Goal: Task Accomplishment & Management: Use online tool/utility

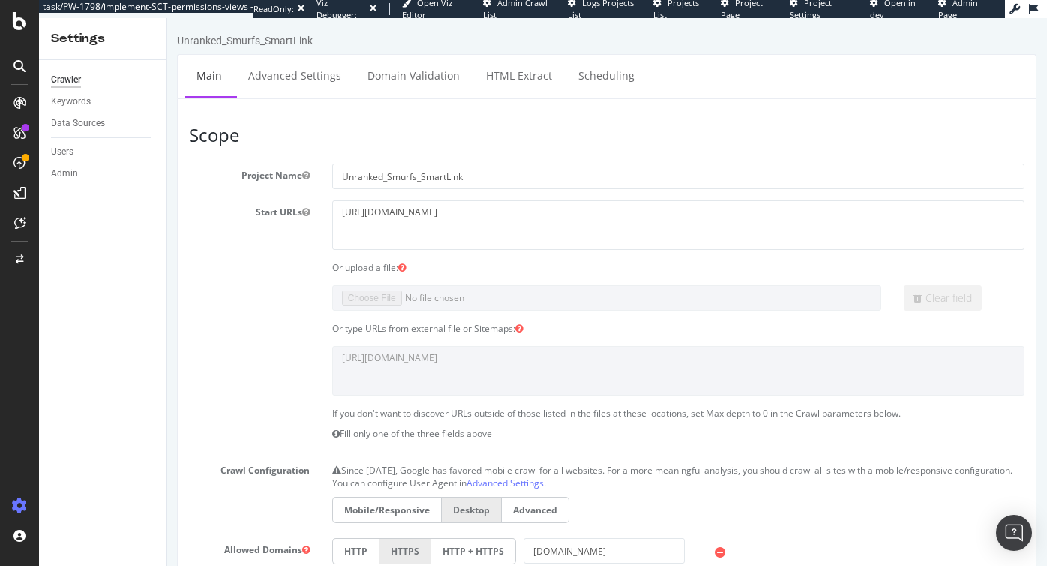
click at [729, 13] on span "Project Page" at bounding box center [742, 8] width 42 height 23
click at [722, 13] on span "Project Page" at bounding box center [742, 8] width 42 height 23
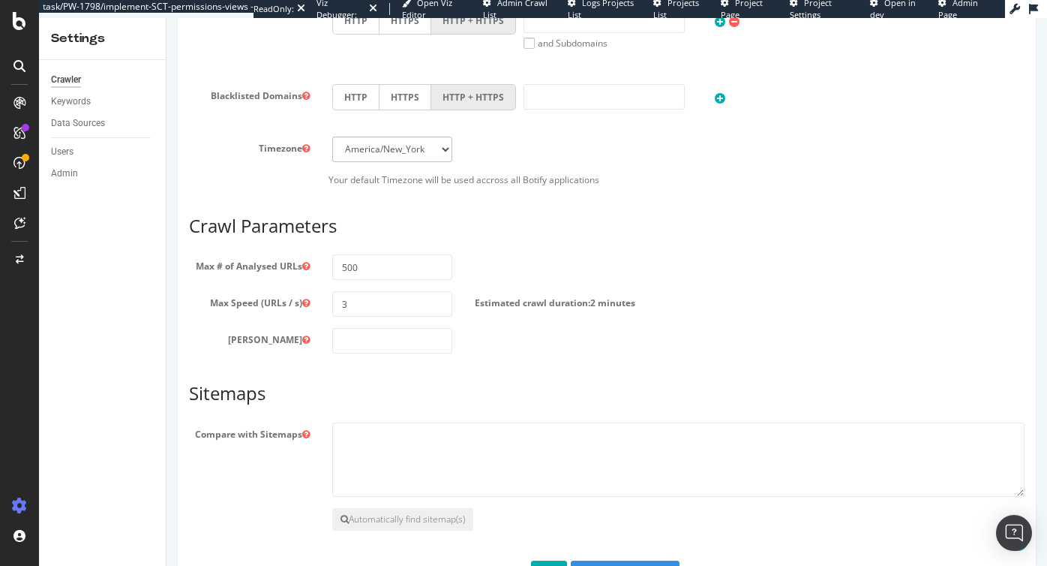
scroll to position [663, 0]
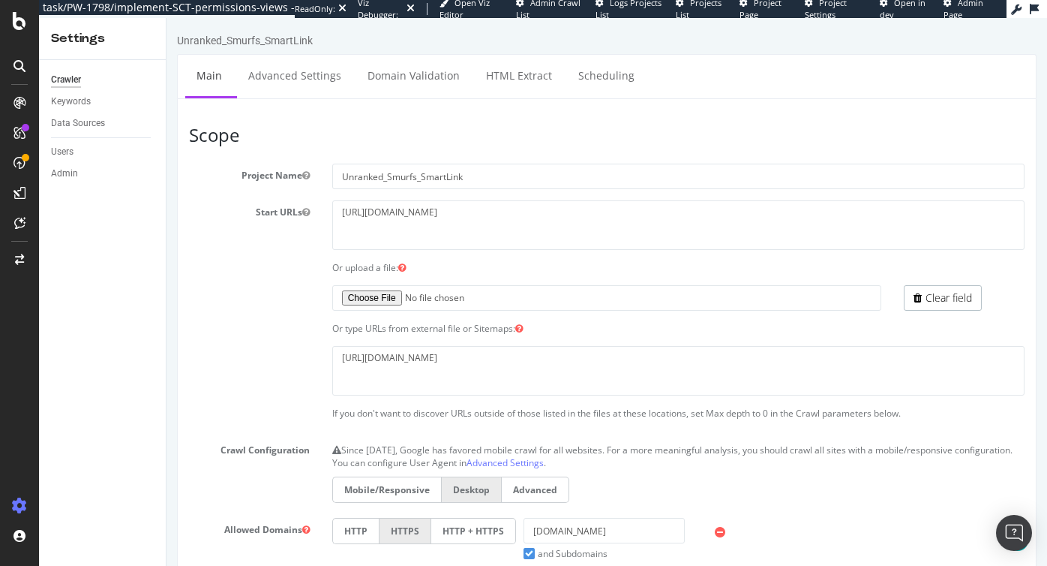
scroll to position [643, 0]
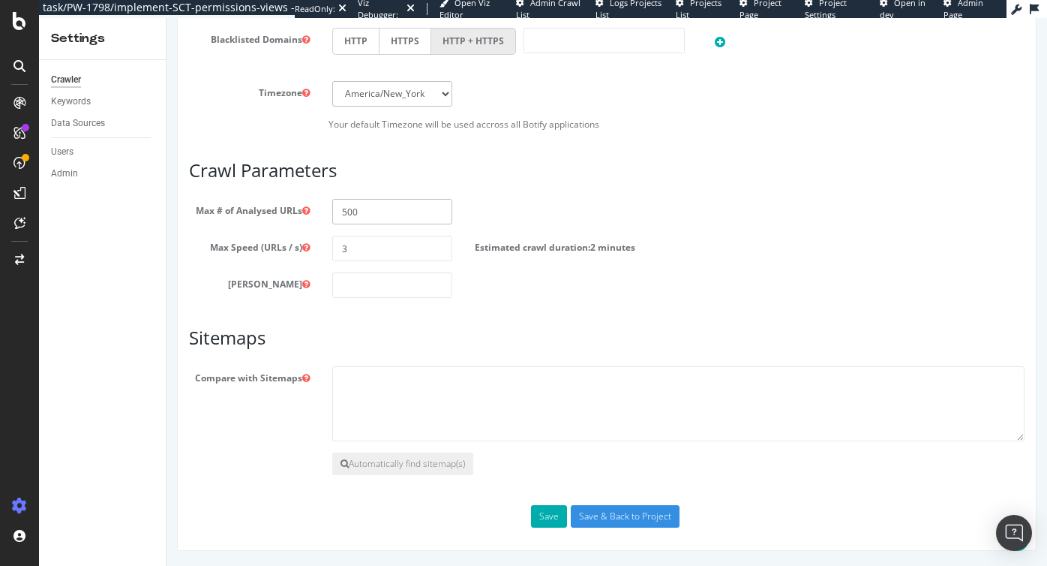
click at [350, 213] on input "500" at bounding box center [392, 212] width 121 height 26
type input "1"
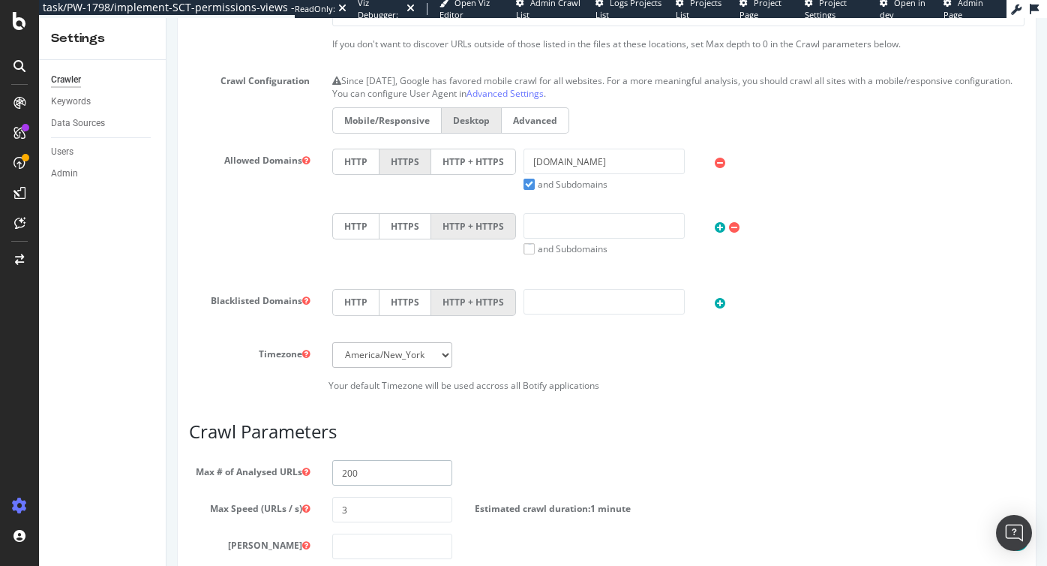
scroll to position [0, 0]
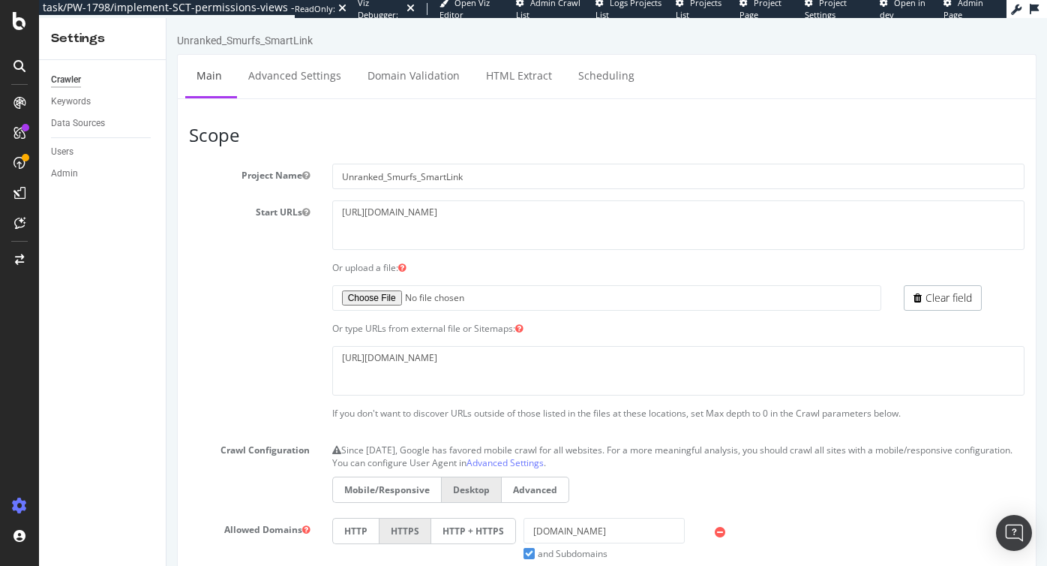
type input "200"
click at [969, 4] on span "Admin Page" at bounding box center [964, 8] width 40 height 23
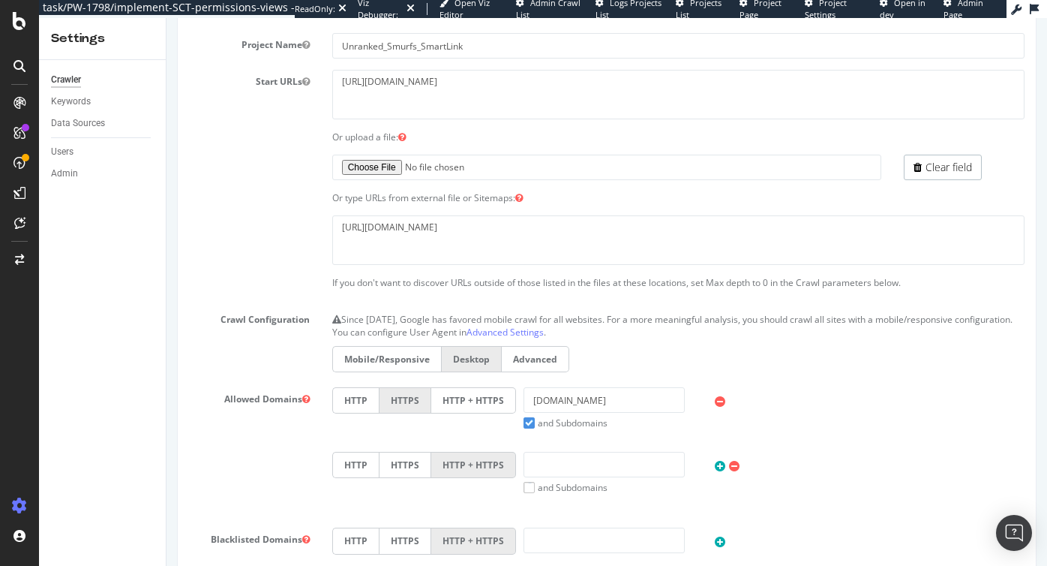
scroll to position [47, 0]
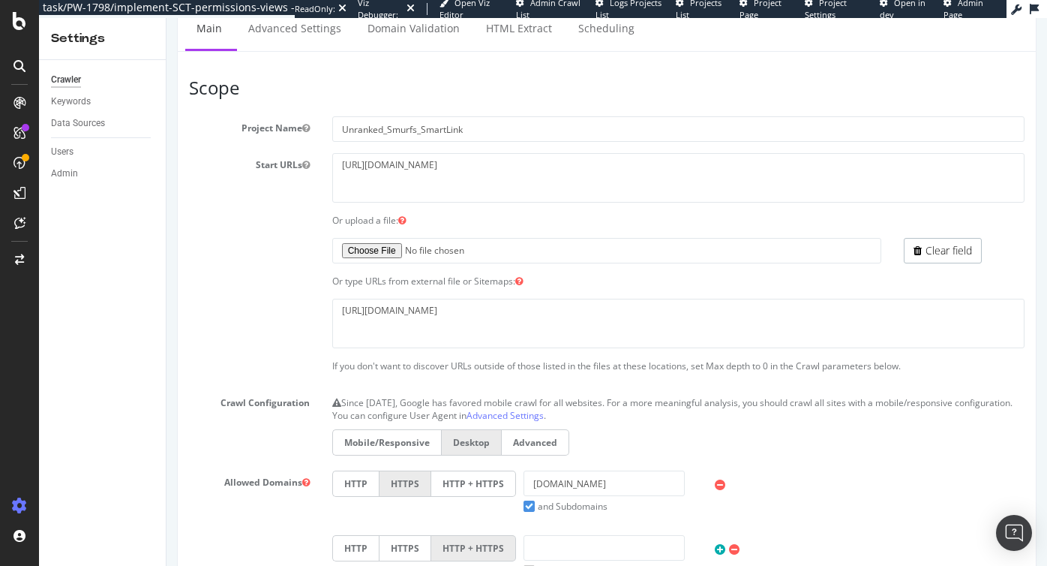
click at [432, 225] on div "Or upload a file:" at bounding box center [678, 220] width 715 height 13
click at [427, 312] on textarea "[URL][DOMAIN_NAME]" at bounding box center [678, 323] width 692 height 49
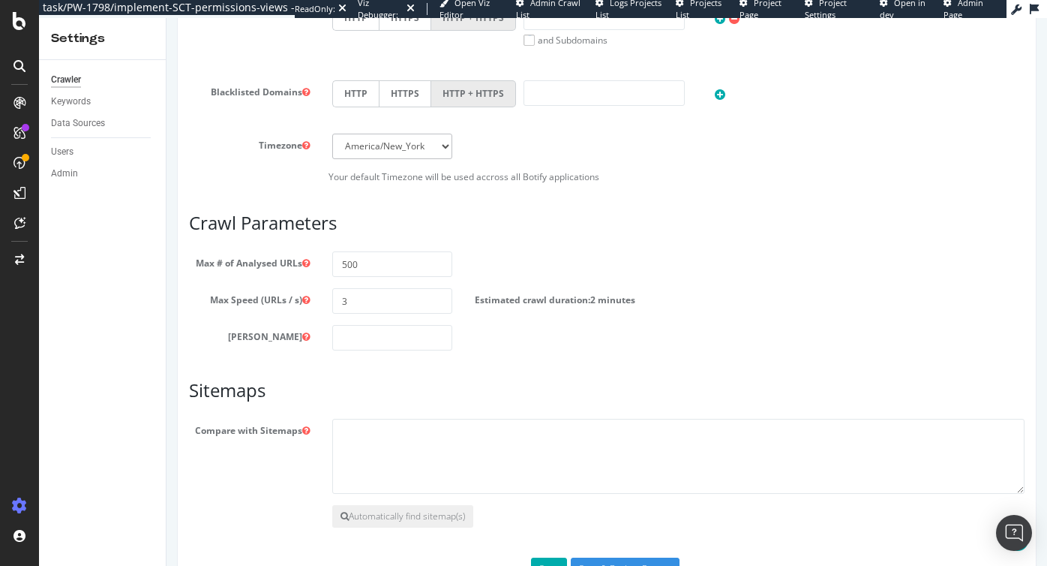
scroll to position [643, 0]
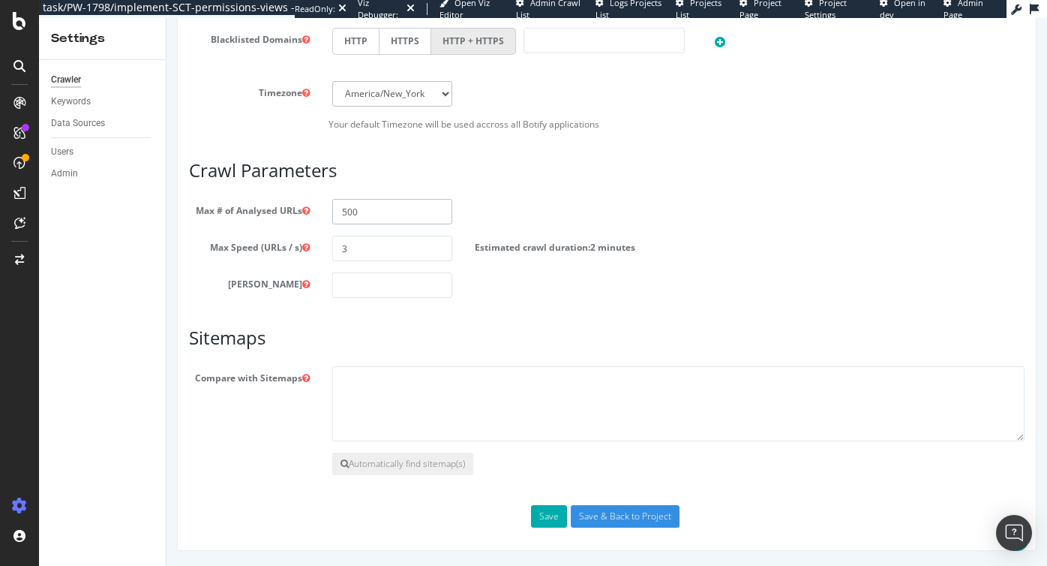
click at [347, 212] on input "500" at bounding box center [392, 212] width 121 height 26
type input "200"
click at [551, 513] on button "Save" at bounding box center [549, 516] width 36 height 23
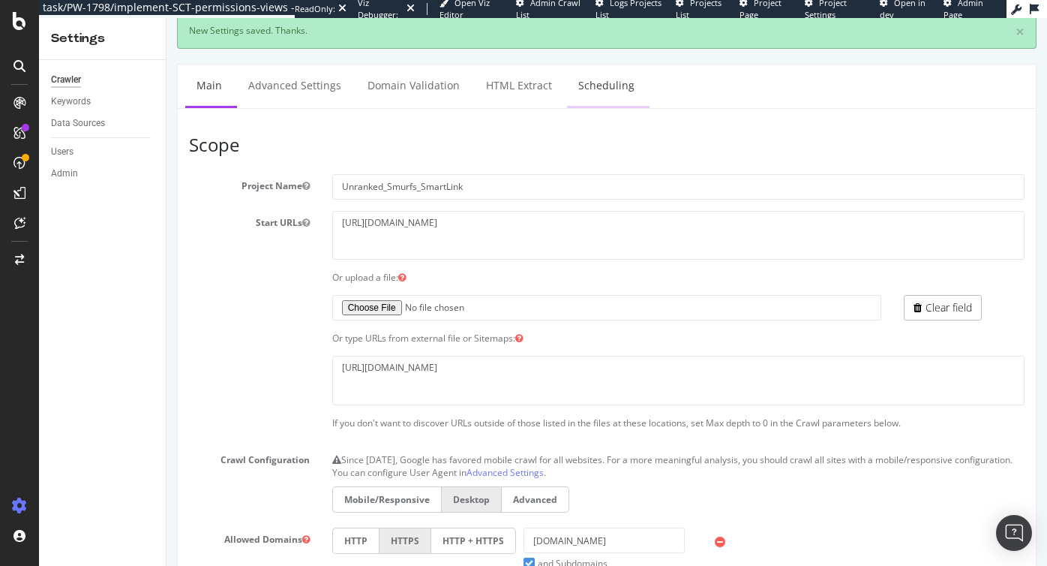
scroll to position [0, 0]
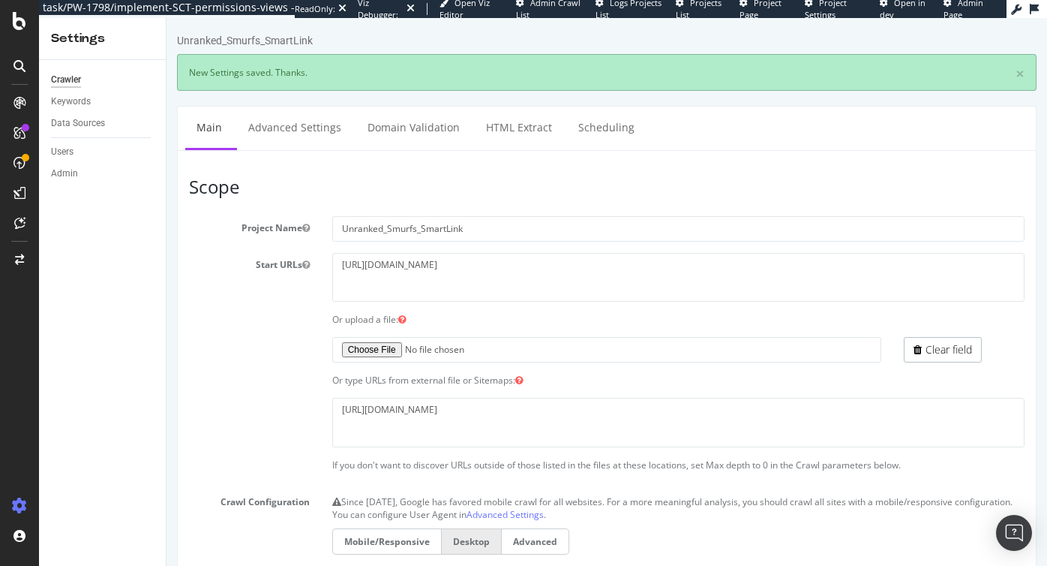
click at [973, 387] on section "Project Name Unranked_Smurfs_SmartLink Start URLs https://www.unrankedsmurfs.co…" at bounding box center [607, 514] width 836 height 596
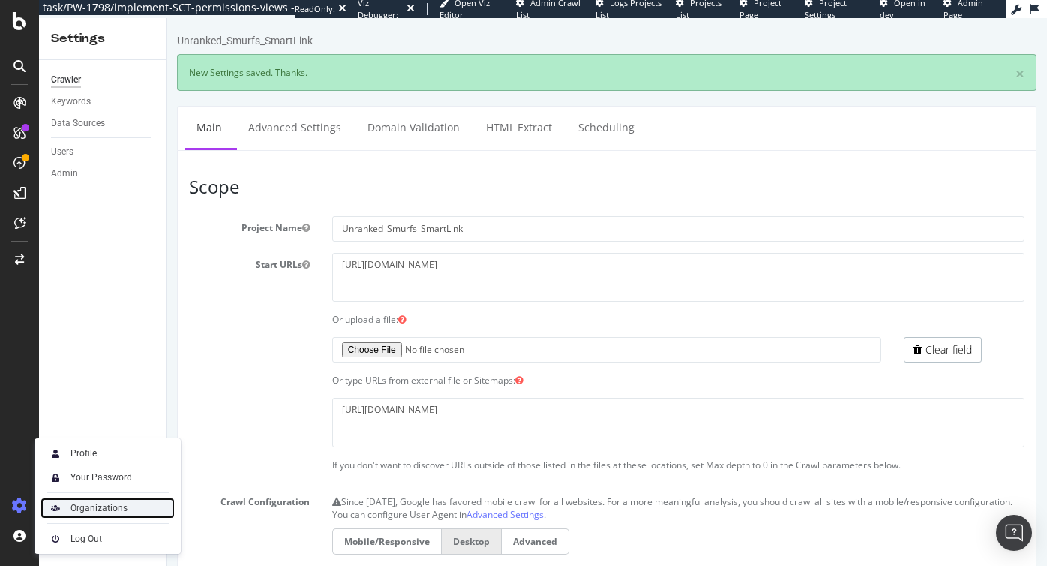
click at [94, 505] on div "Organizations" at bounding box center [99, 508] width 57 height 12
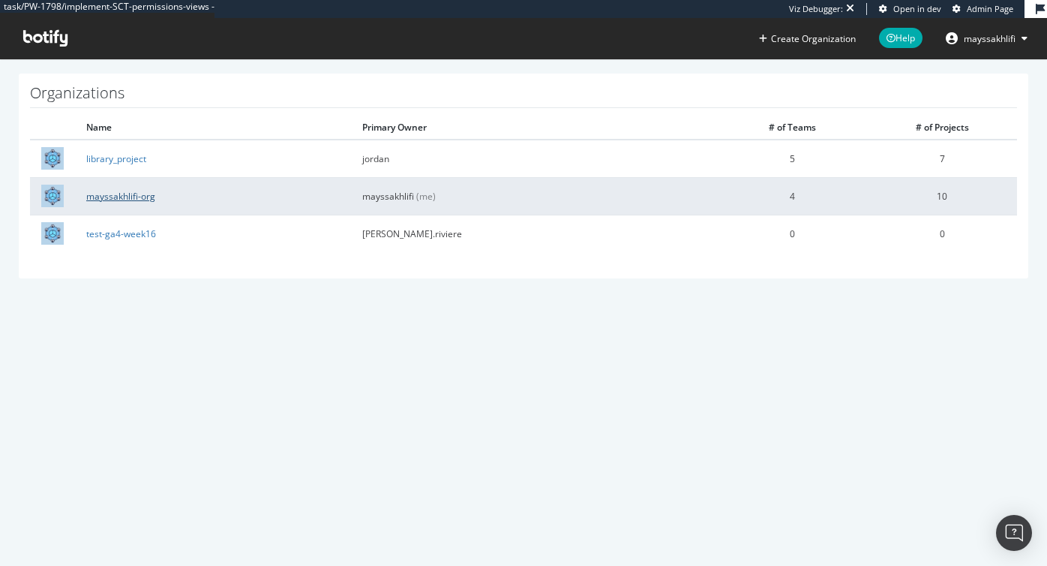
click at [128, 191] on link "mayssakhlifi-org" at bounding box center [120, 196] width 69 height 13
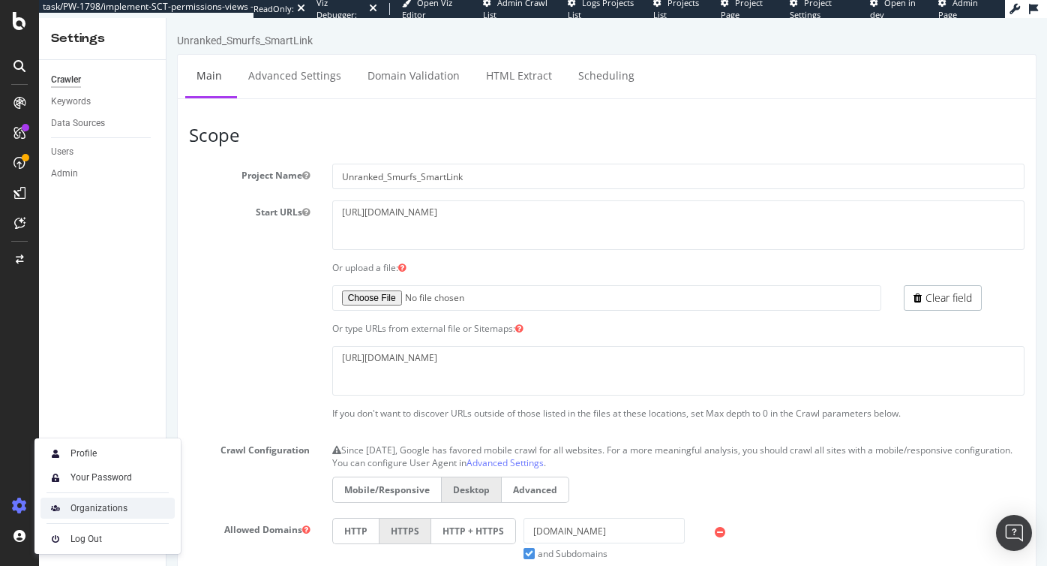
click at [96, 506] on div "Organizations" at bounding box center [99, 508] width 57 height 12
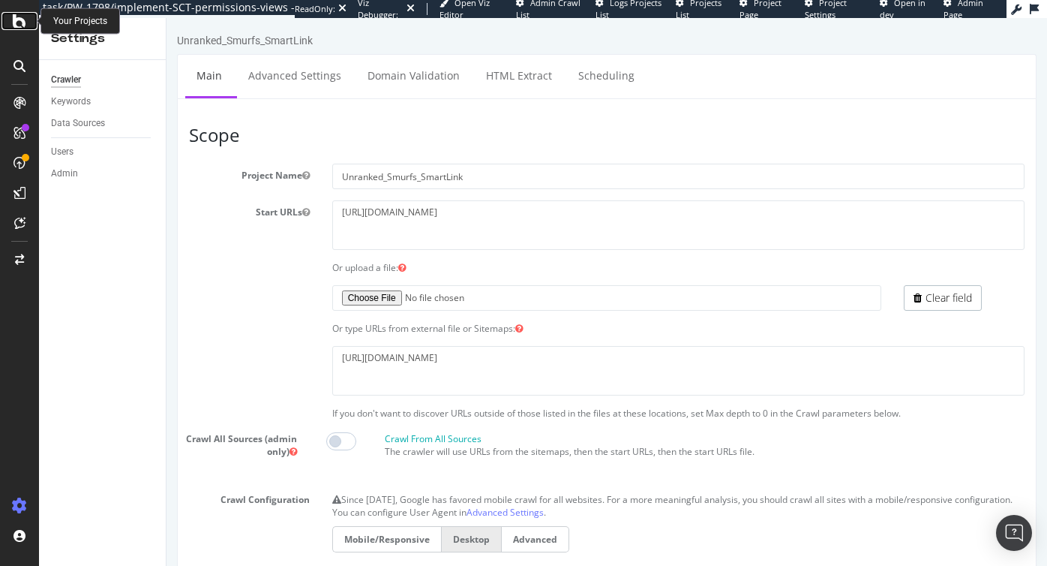
click at [17, 20] on icon at bounding box center [20, 21] width 14 height 18
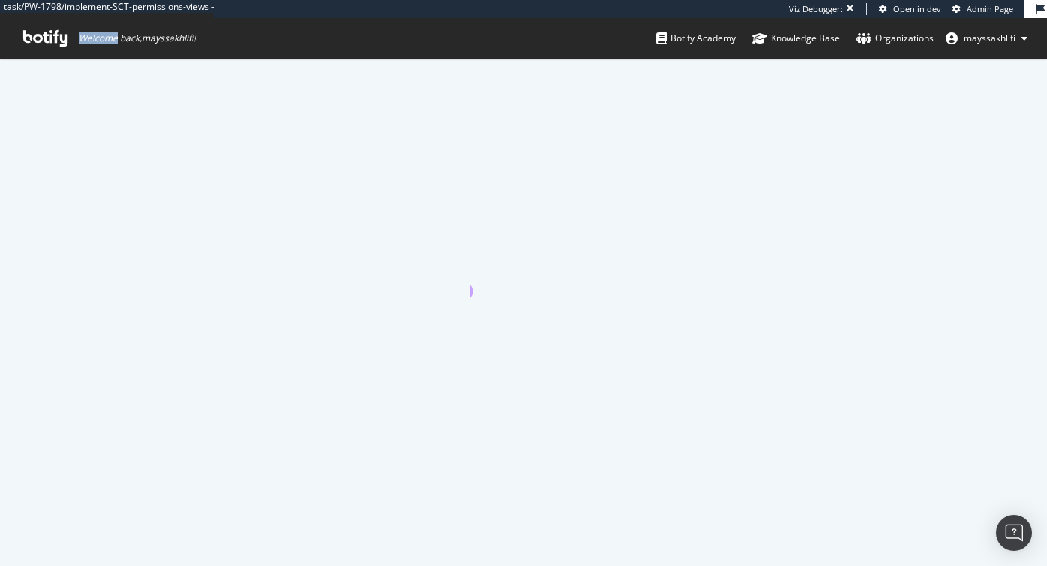
click at [17, 20] on span "Welcome back, [GEOGRAPHIC_DATA] !" at bounding box center [109, 38] width 197 height 41
click at [43, 38] on icon at bounding box center [45, 38] width 44 height 17
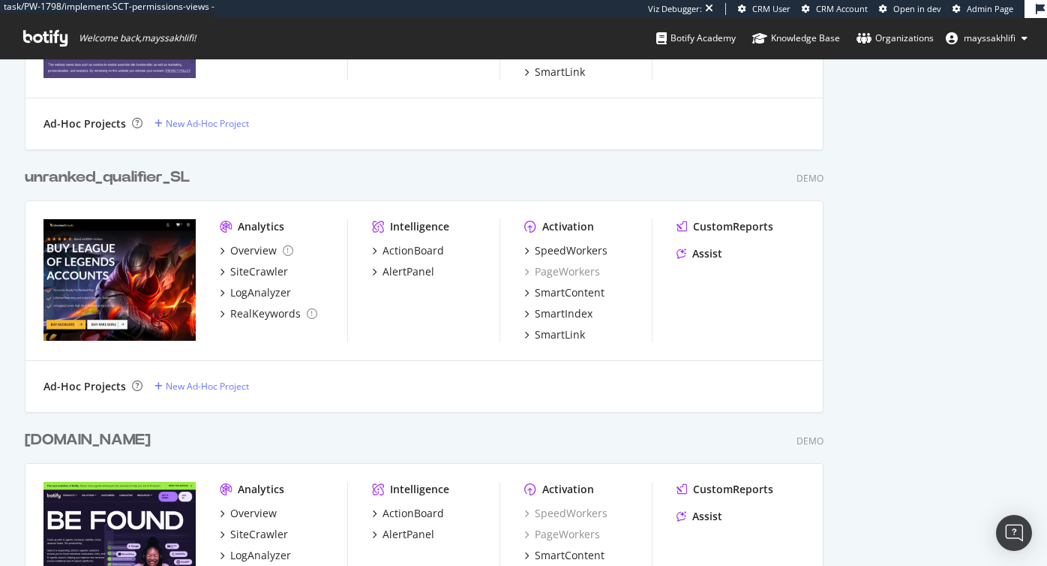
scroll to position [1285, 0]
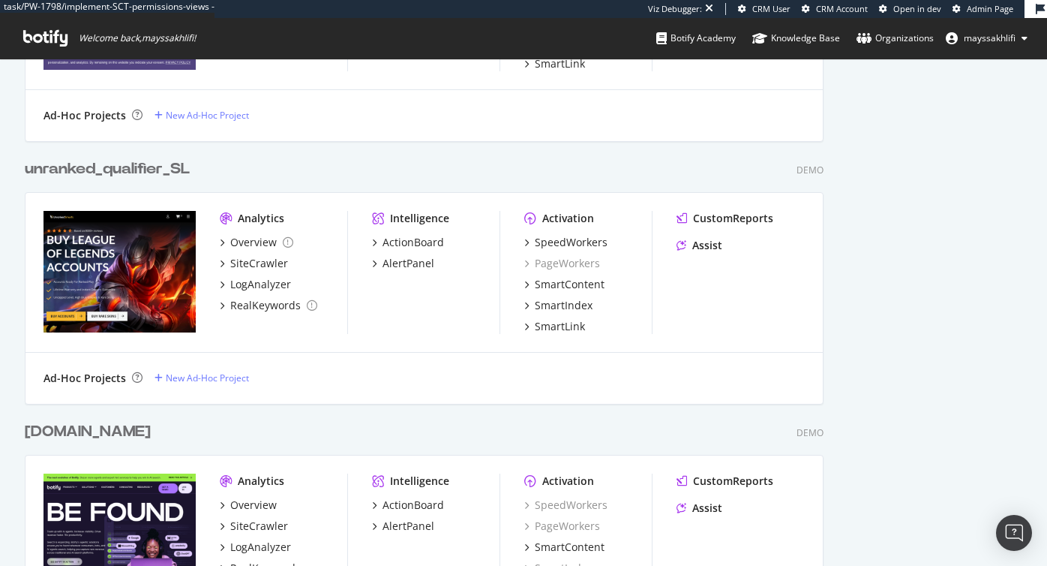
click at [137, 168] on div "unranked_qualifier_SL" at bounding box center [107, 169] width 165 height 22
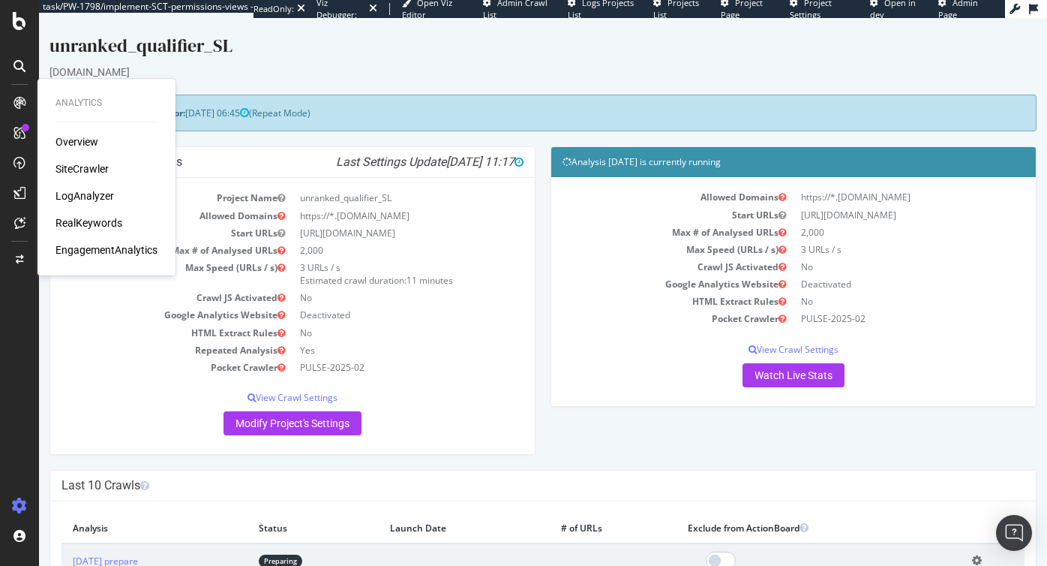
click at [68, 167] on div "SiteCrawler" at bounding box center [82, 168] width 53 height 15
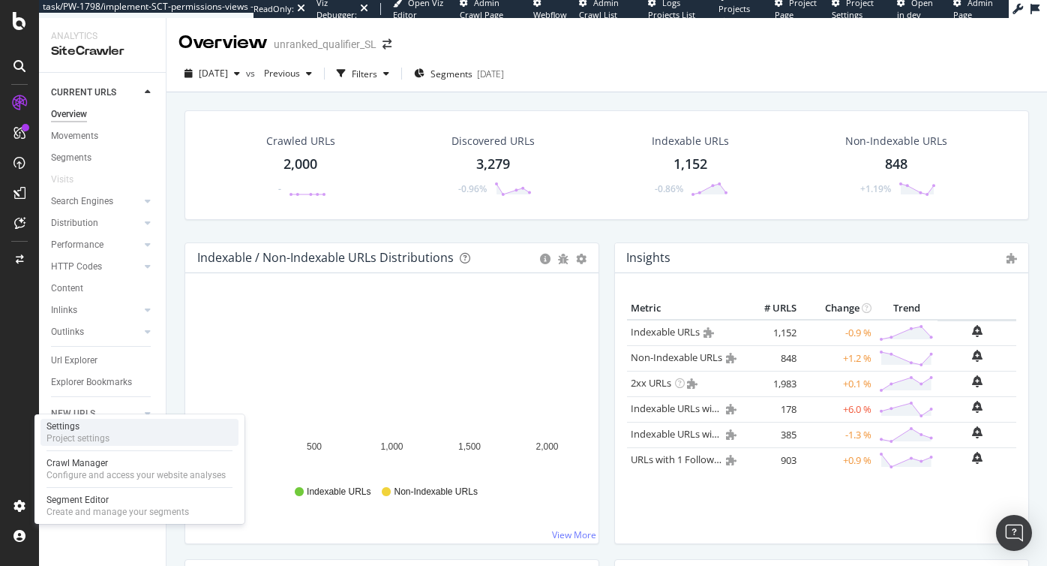
click at [80, 433] on div "Project settings" at bounding box center [78, 438] width 63 height 12
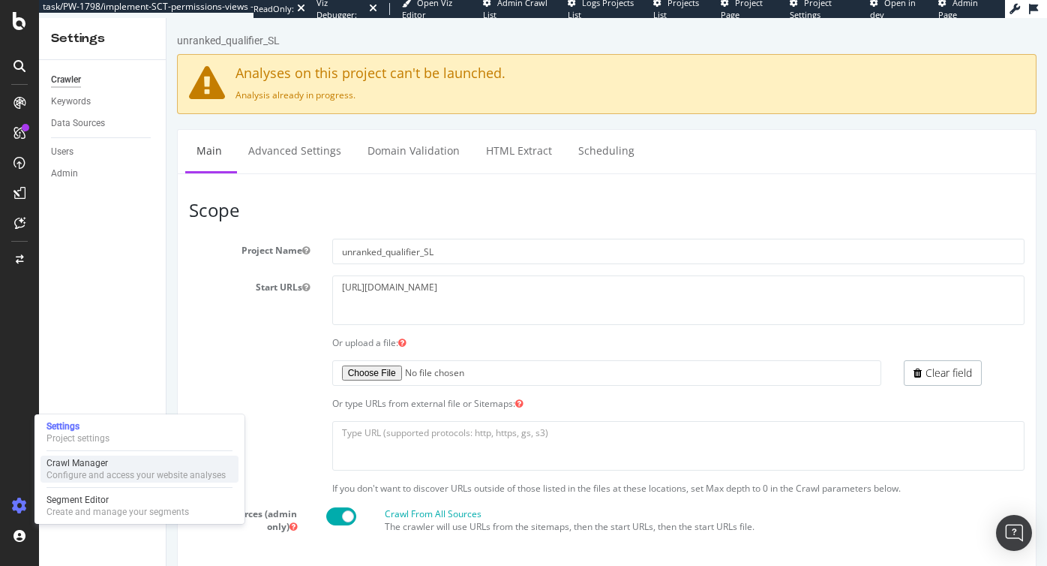
click at [92, 461] on div "Crawl Manager" at bounding box center [136, 463] width 179 height 12
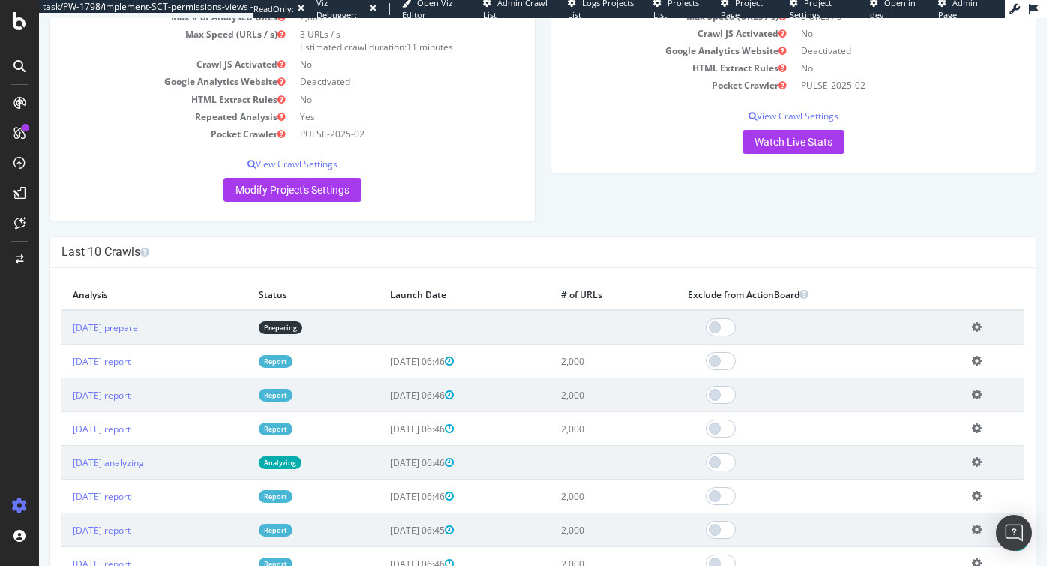
scroll to position [206, 0]
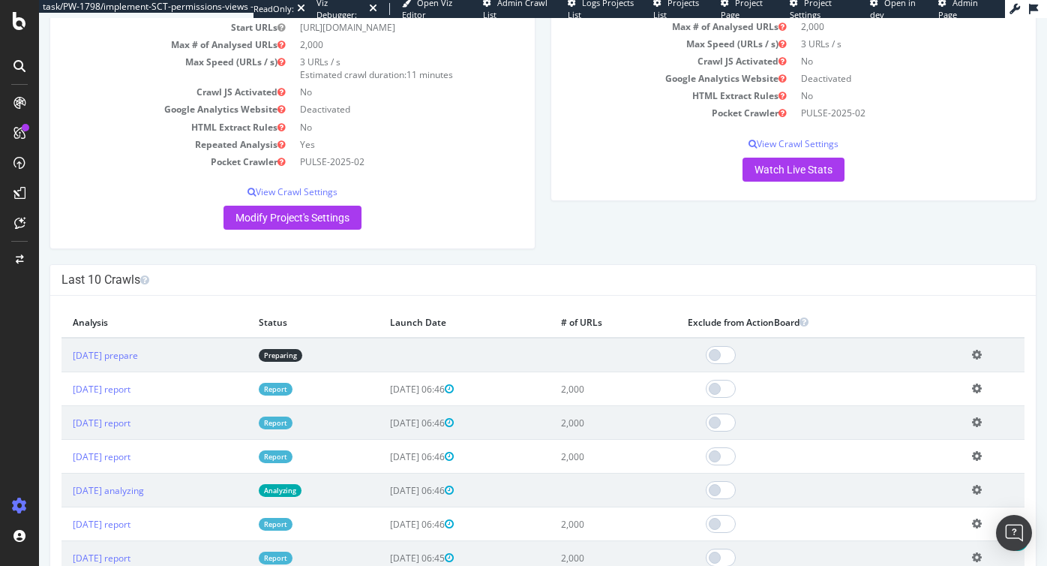
click at [982, 360] on icon at bounding box center [977, 354] width 10 height 11
click at [891, 407] on link "Delete analysis" at bounding box center [922, 397] width 120 height 20
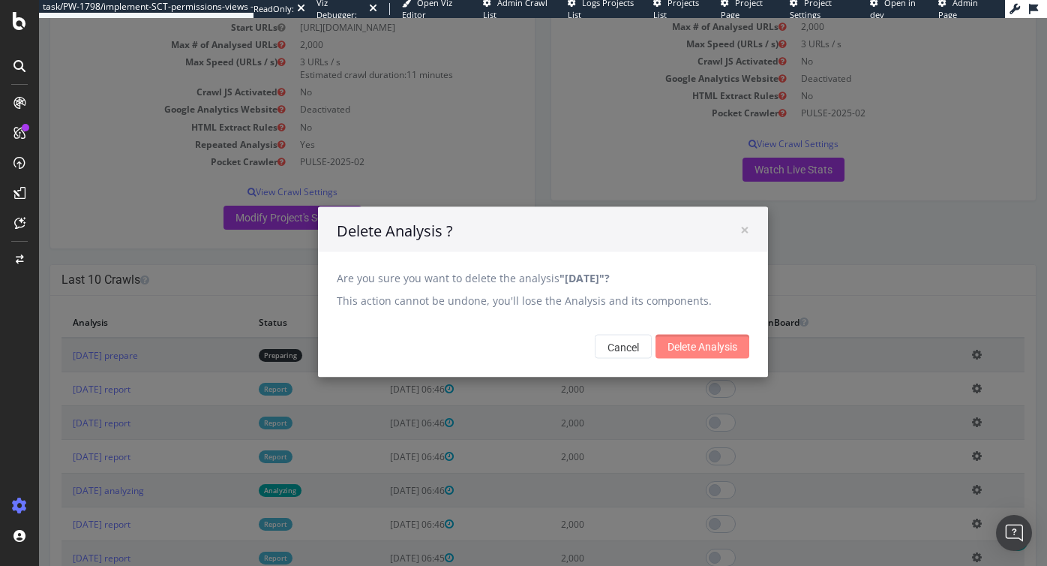
click at [697, 347] on input "Delete Analysis" at bounding box center [703, 347] width 94 height 24
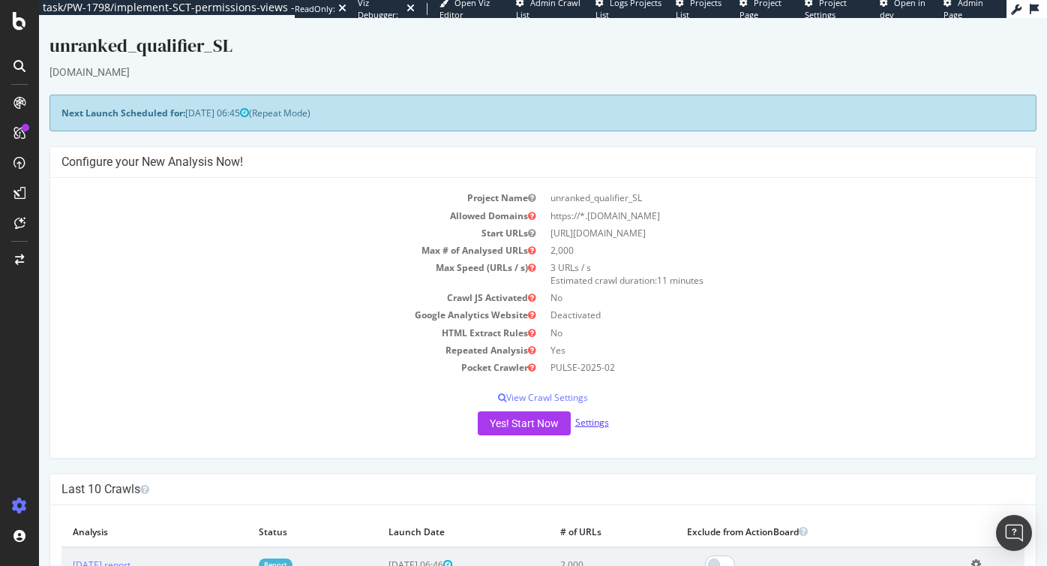
click at [588, 425] on link "Settings" at bounding box center [592, 422] width 34 height 13
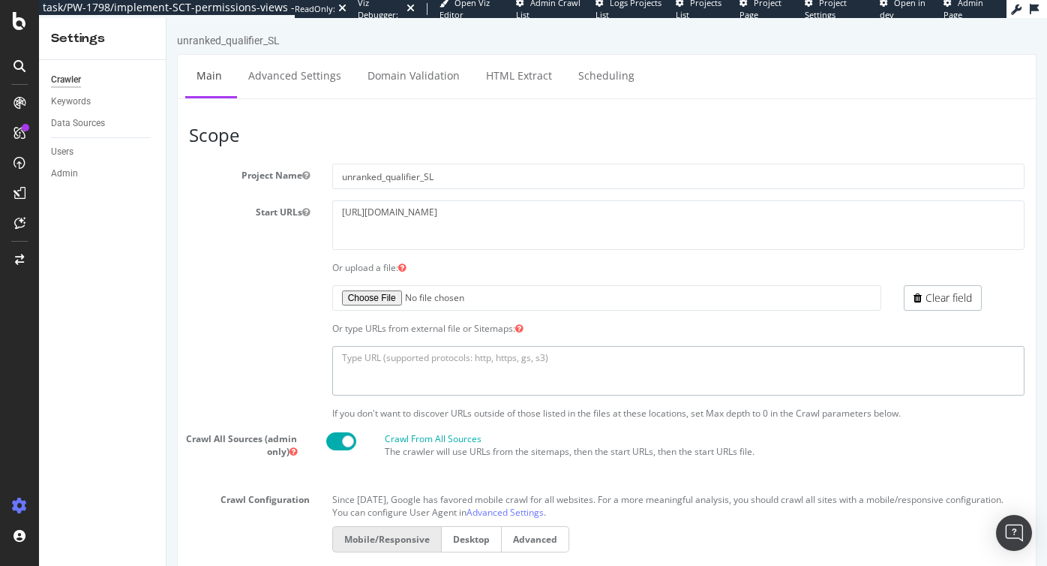
click at [402, 366] on textarea at bounding box center [678, 370] width 692 height 49
paste textarea "https://app.staging.botify.com/unranked-smurfs-orga/unranked_smurfs_smartlink/s…"
click at [278, 340] on section "Project Name unranked_qualifier_SL Start URLs https://www.unrankedsmurfs.com/le…" at bounding box center [607, 487] width 836 height 647
click at [406, 346] on textarea "https://app.staging.botify.com/unranked-smurfs-orga/unranked_smurfs_smartlink/s…" at bounding box center [678, 370] width 692 height 49
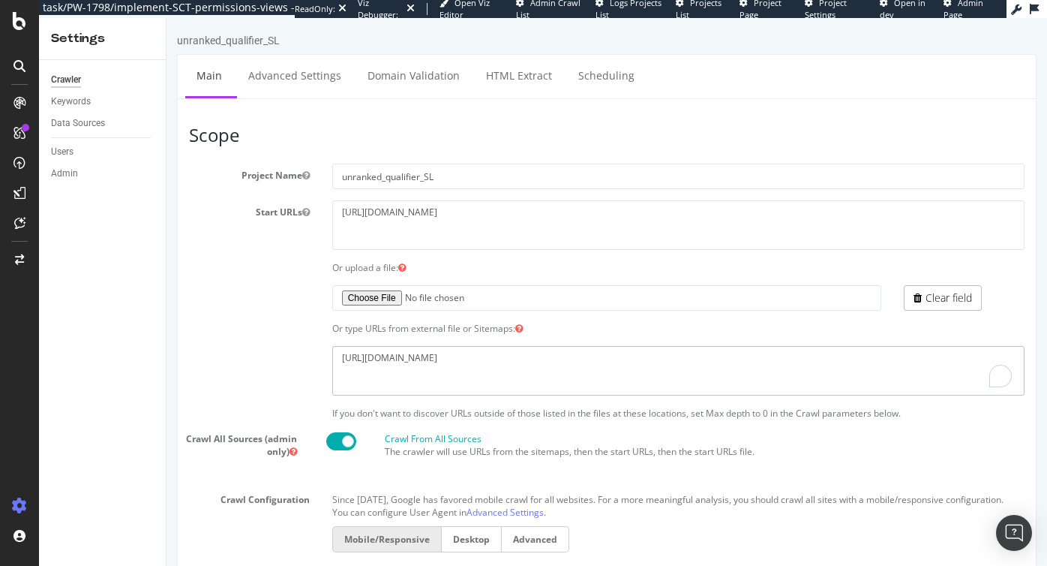
click at [406, 346] on textarea "https://app.staging.botify.com/unranked-smurfs-orga/unranked_smurfs_smartlink/s…" at bounding box center [678, 370] width 692 height 49
paste textarea "trucsazeb.re/sitemap_0_mayssa.xml"
type textarea "https://trucsazeb.re/sitemap_0_mayssa.xml"
drag, startPoint x: 567, startPoint y: 212, endPoint x: 739, endPoint y: 212, distance: 171.8
click at [739, 212] on textarea "https://www.unrankedsmurfs.com/league-of-legends/lol-account/category/unranked?…" at bounding box center [678, 224] width 692 height 49
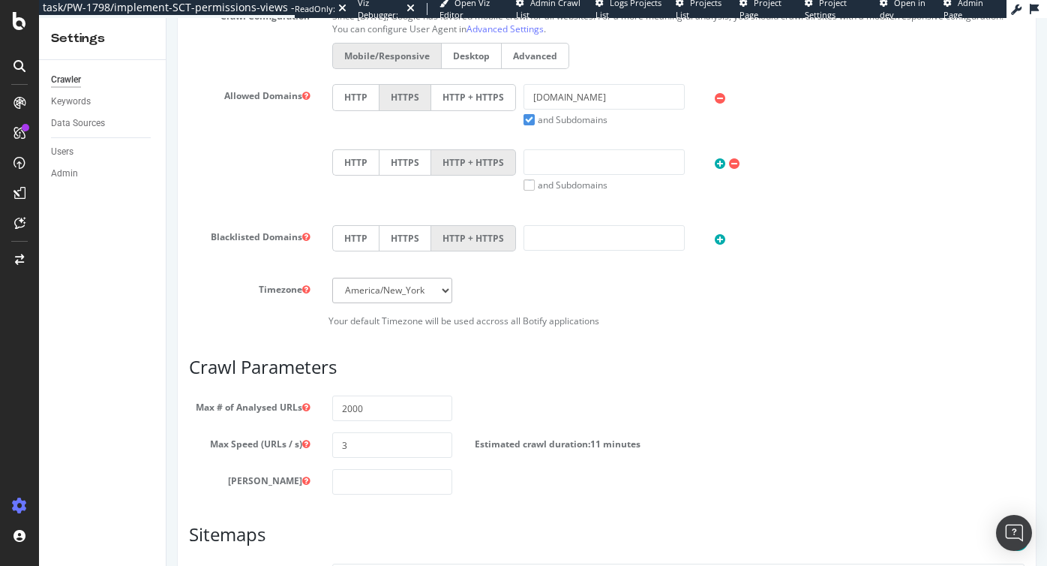
scroll to position [510, 0]
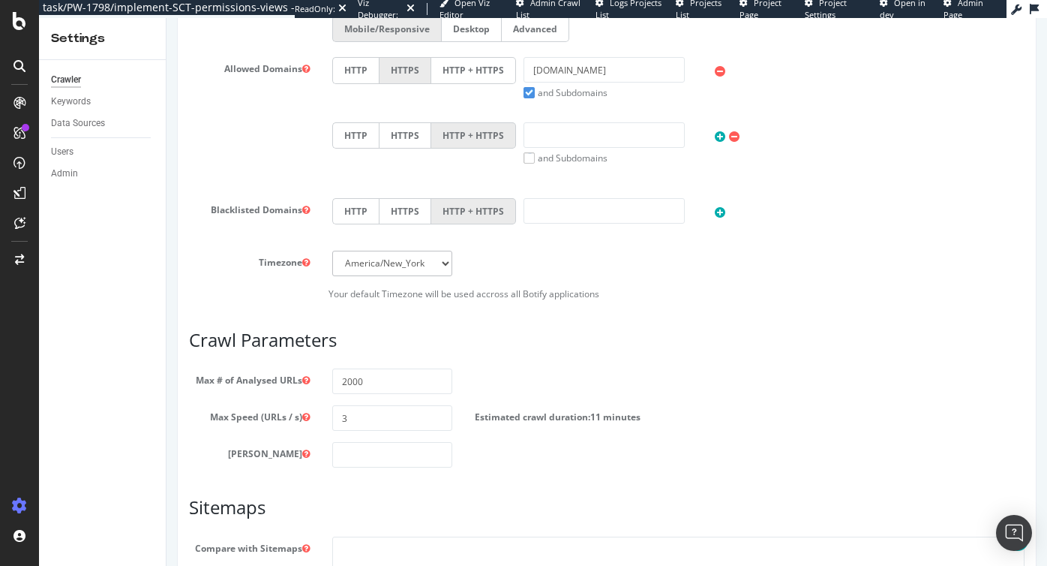
type textarea "[URL][DOMAIN_NAME]"
click at [372, 388] on input "2000" at bounding box center [392, 381] width 121 height 26
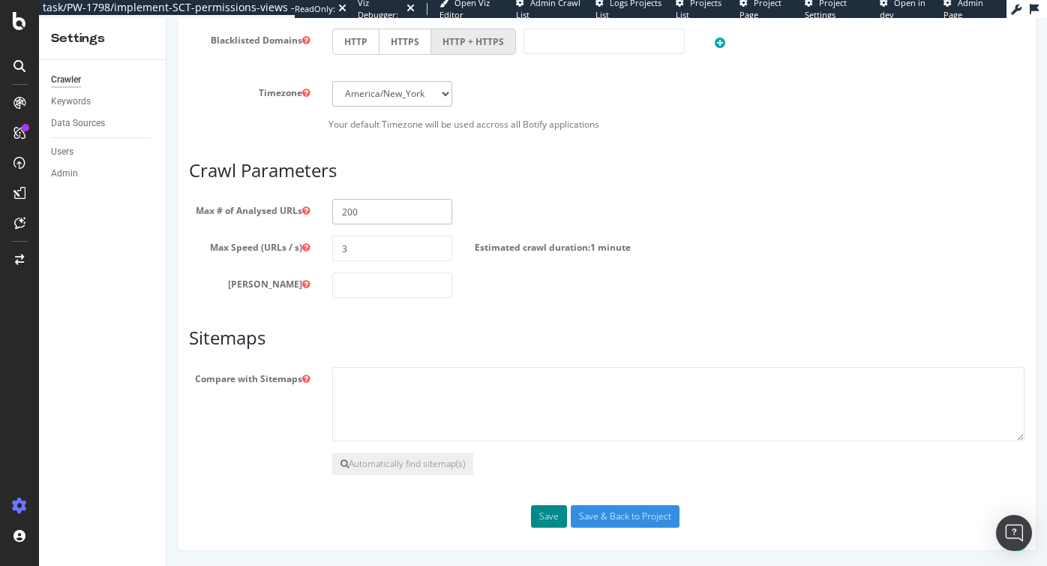
type input "200"
click at [542, 518] on button "Save" at bounding box center [549, 516] width 36 height 23
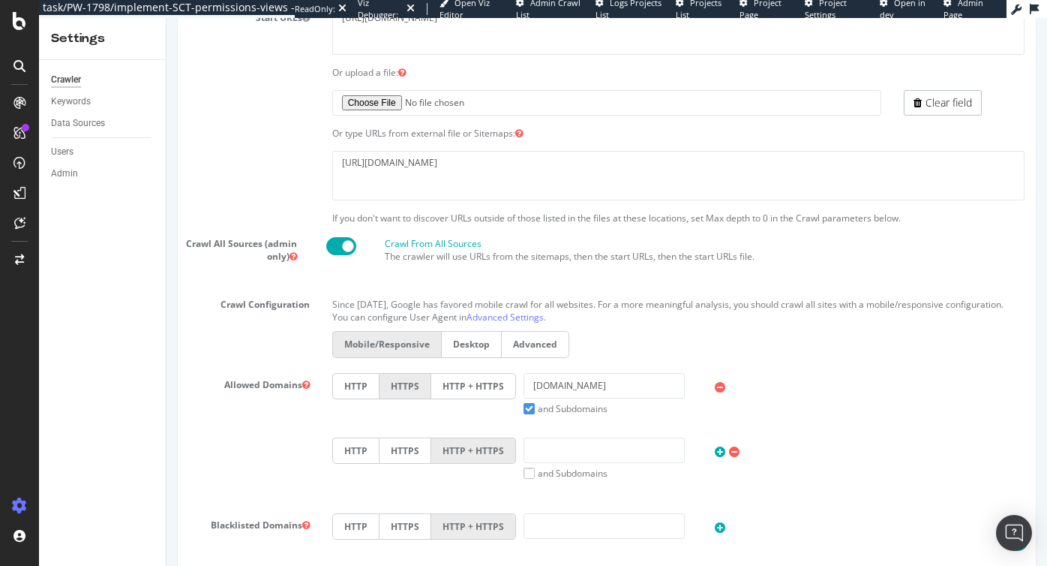
scroll to position [810, 0]
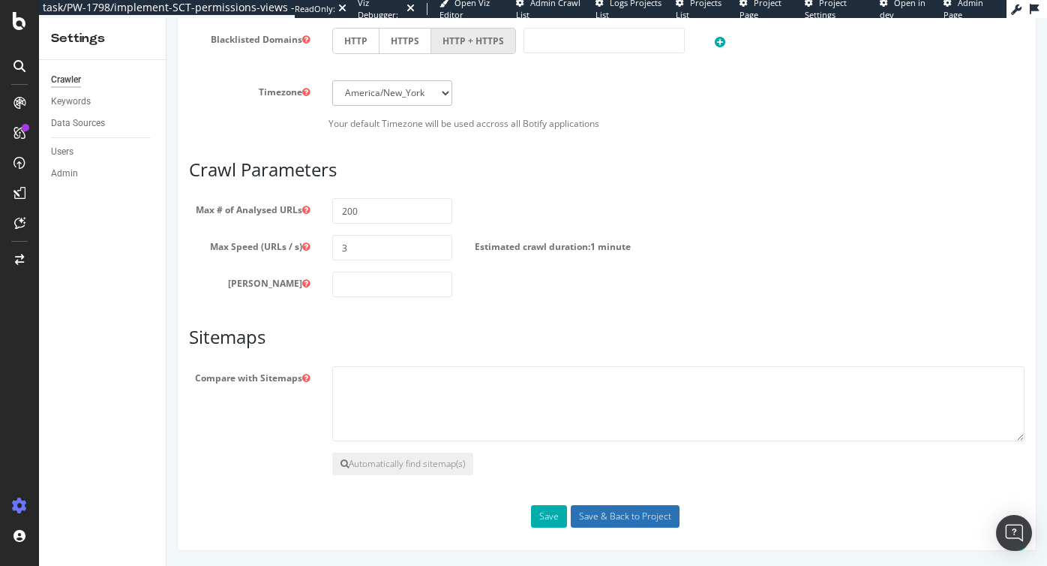
click at [611, 520] on input "Save & Back to Project" at bounding box center [625, 516] width 109 height 23
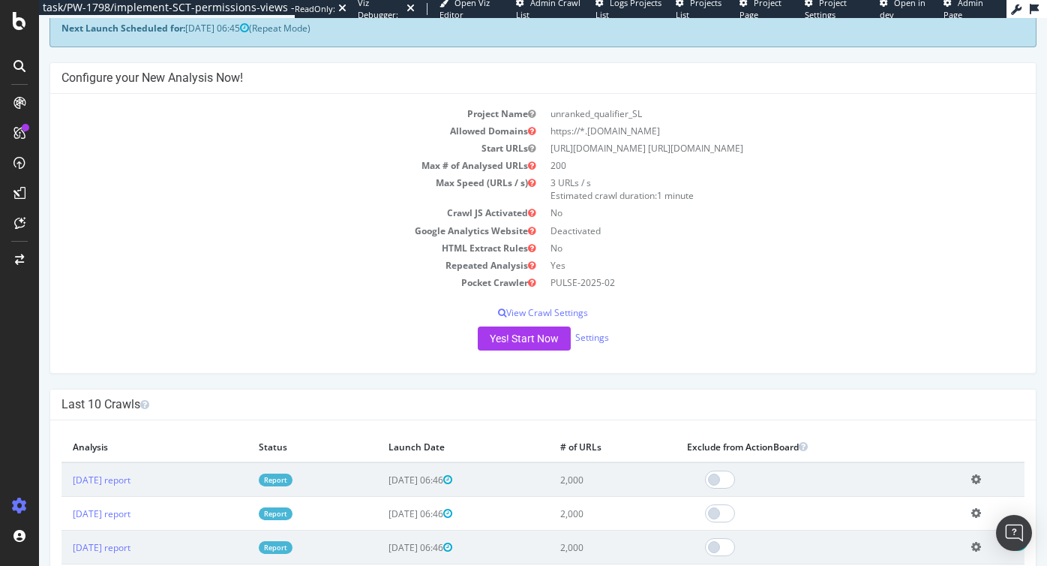
scroll to position [235, 0]
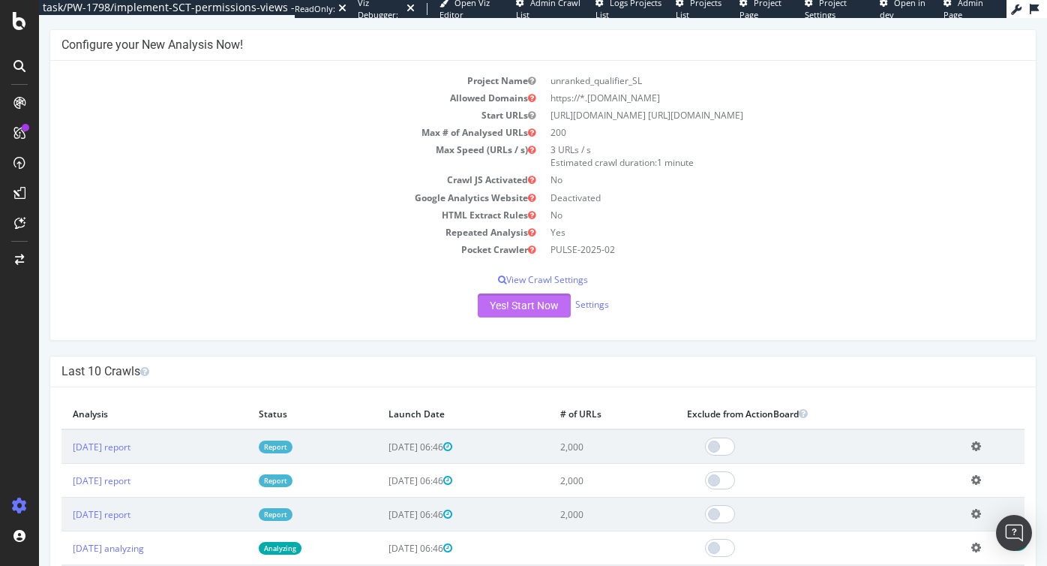
click at [511, 307] on button "Yes! Start Now" at bounding box center [524, 305] width 93 height 24
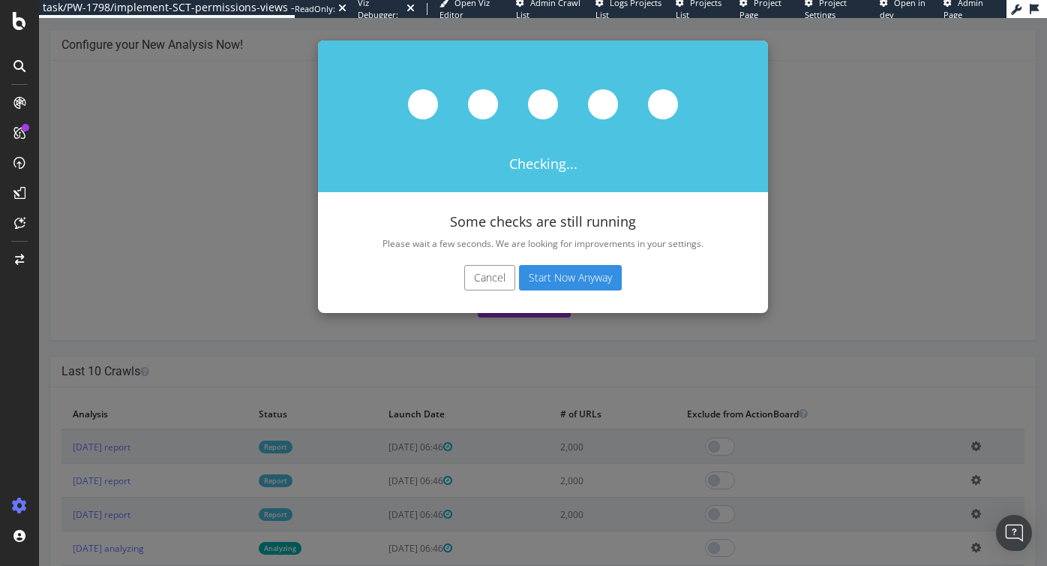
click at [544, 276] on button "Start Now Anyway" at bounding box center [570, 278] width 103 height 26
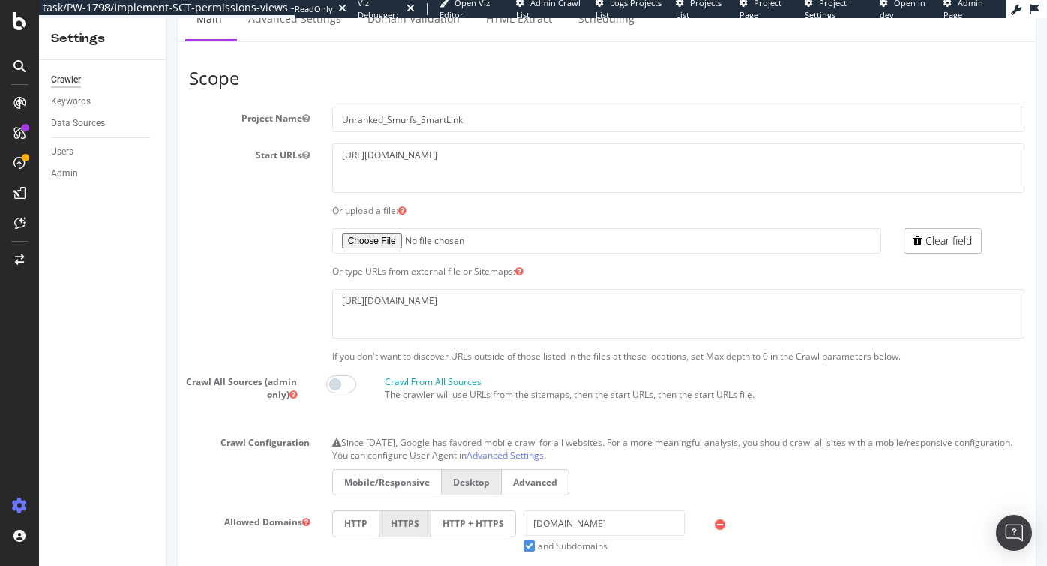
scroll to position [58, 0]
click at [458, 302] on textarea "[URL][DOMAIN_NAME]" at bounding box center [678, 312] width 692 height 49
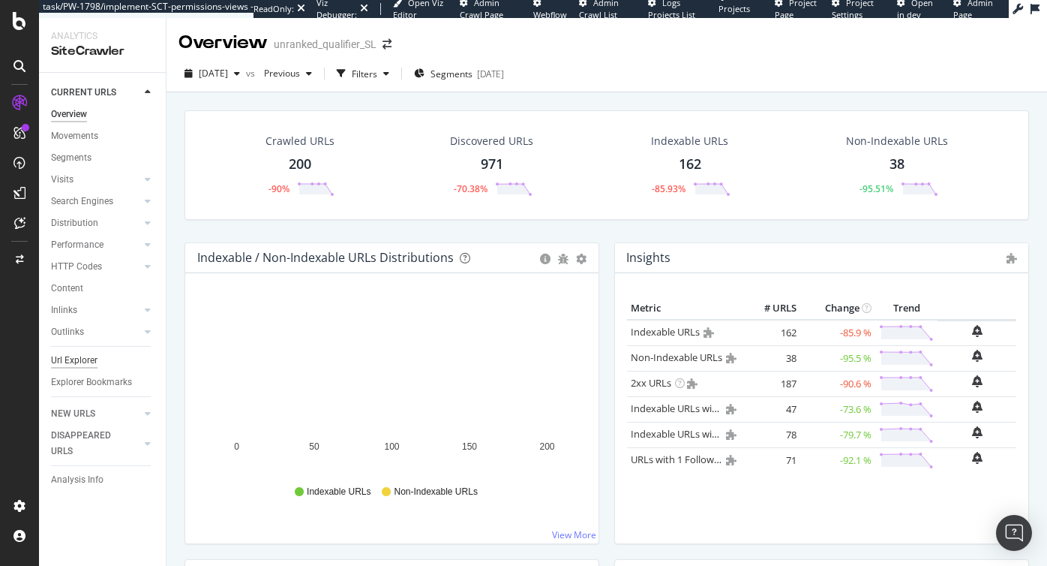
click at [80, 359] on div "Url Explorer" at bounding box center [74, 361] width 47 height 16
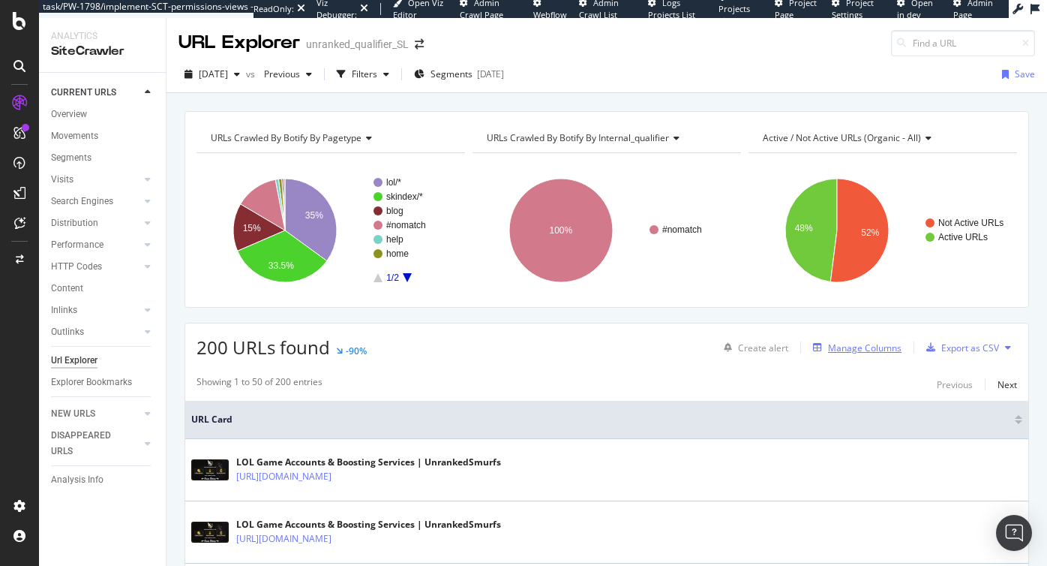
click at [873, 356] on button "Manage Columns" at bounding box center [854, 347] width 95 height 18
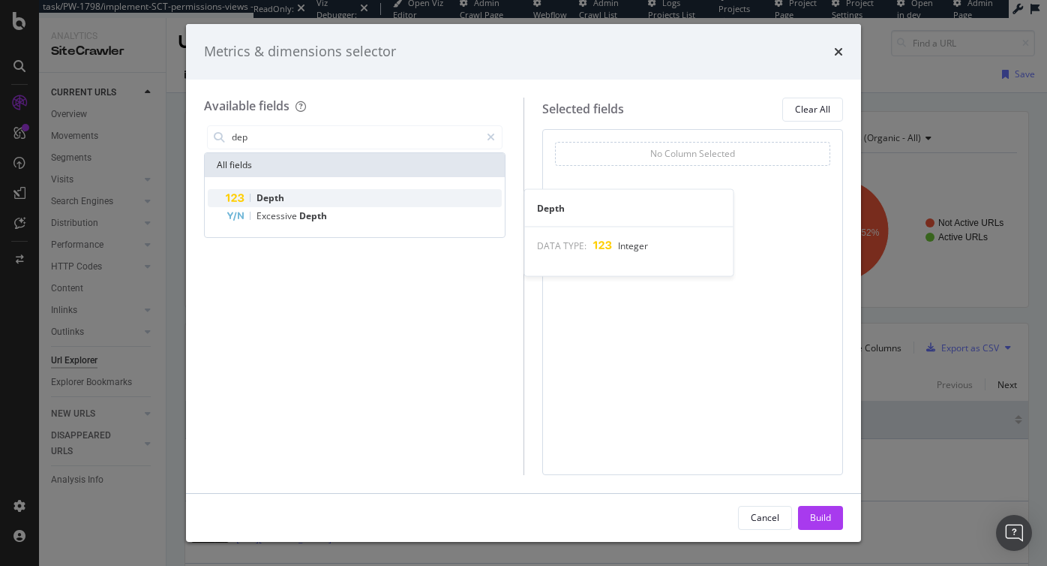
type input "dep"
click at [287, 195] on div "Depth" at bounding box center [364, 198] width 276 height 18
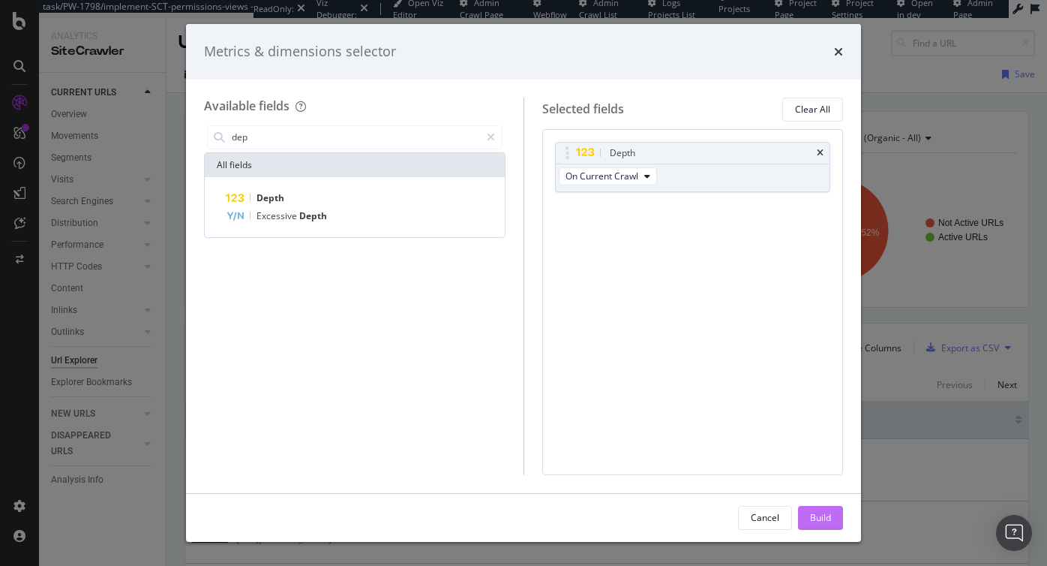
click at [826, 518] on div "Build" at bounding box center [820, 517] width 21 height 13
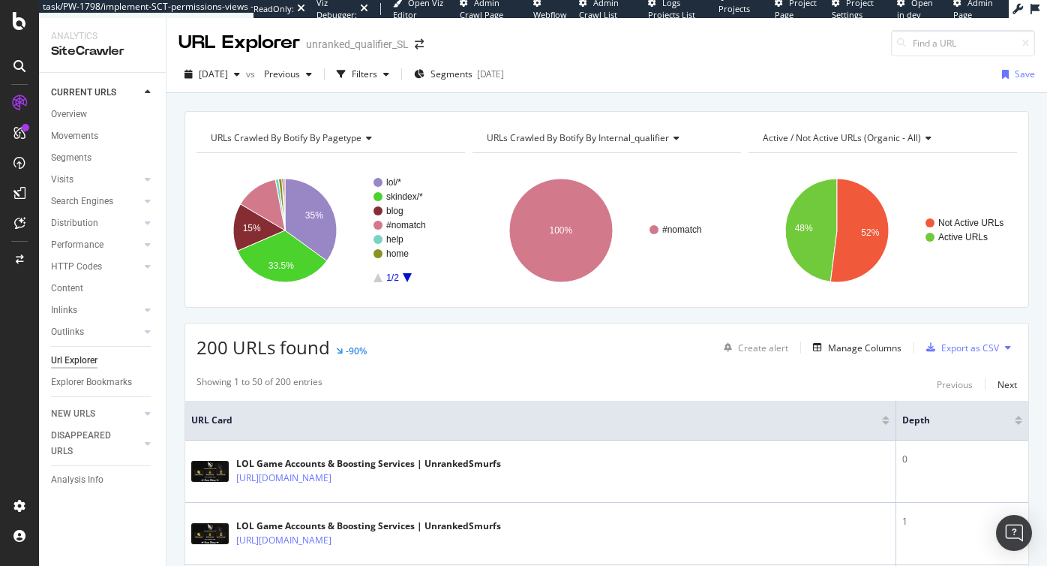
click at [1020, 418] on div at bounding box center [1019, 418] width 8 height 4
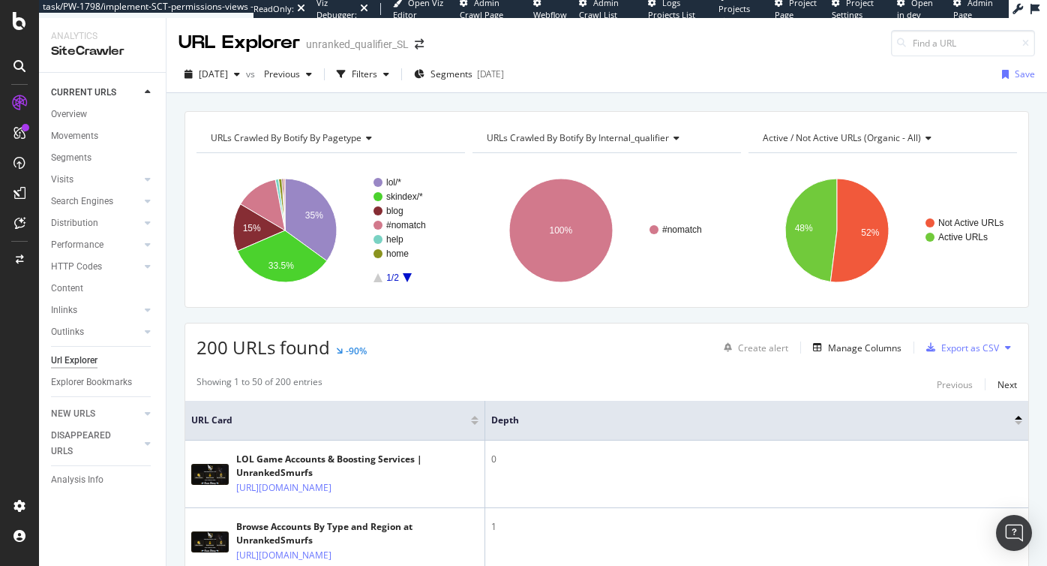
click at [1020, 422] on div at bounding box center [1019, 423] width 8 height 4
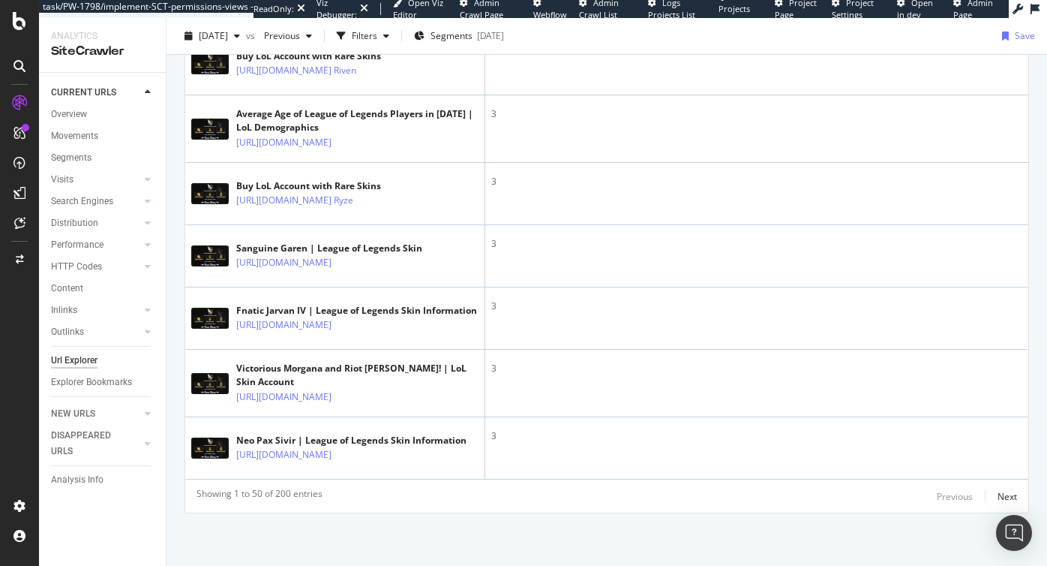
scroll to position [3711, 0]
click at [89, 479] on div "Analysis Info" at bounding box center [77, 480] width 53 height 16
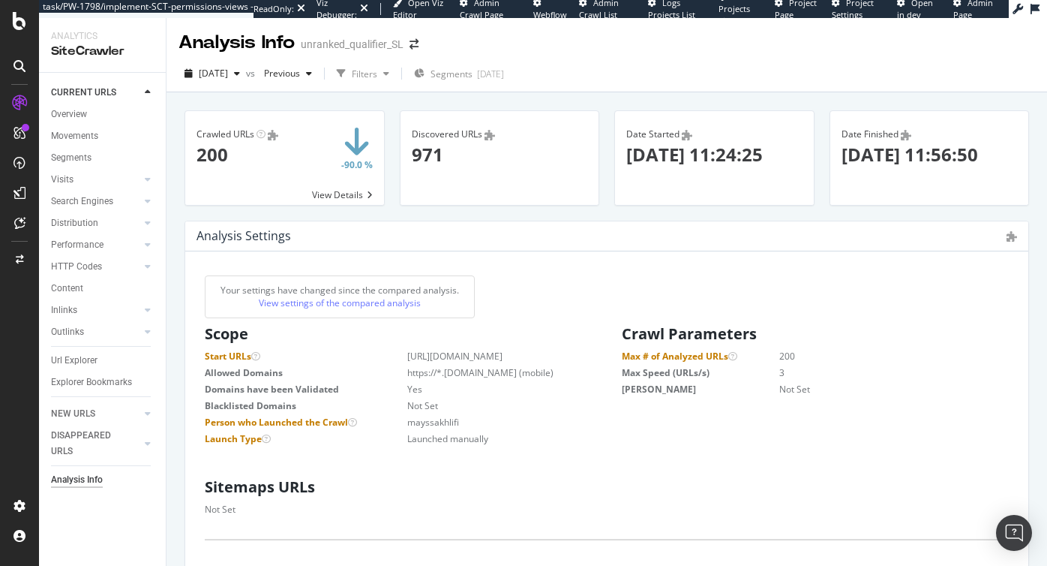
scroll to position [239, 393]
click at [428, 379] on dd "https://*.[DOMAIN_NAME] (mobile)" at bounding box center [481, 372] width 222 height 13
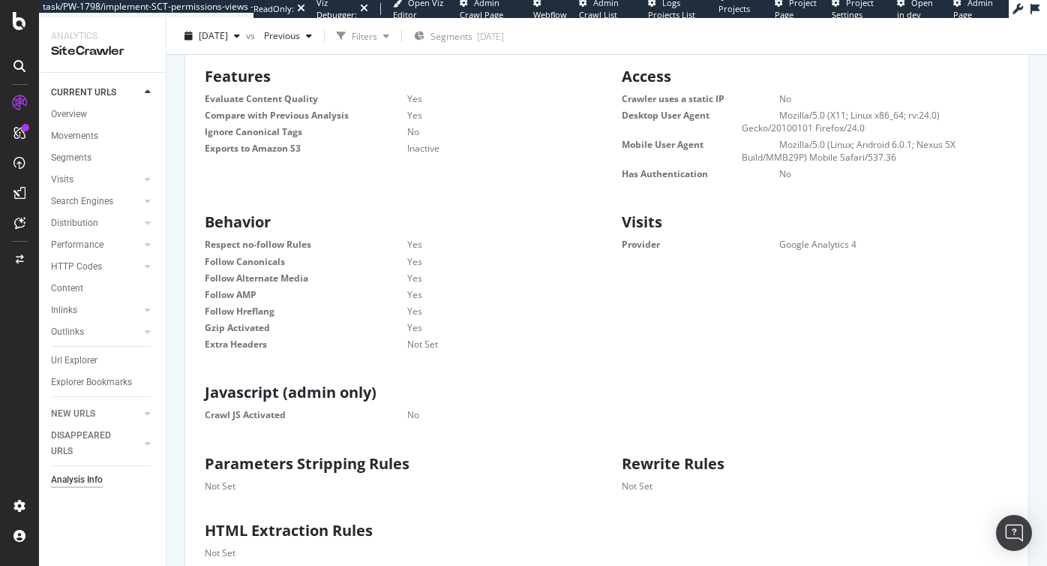
scroll to position [0, 0]
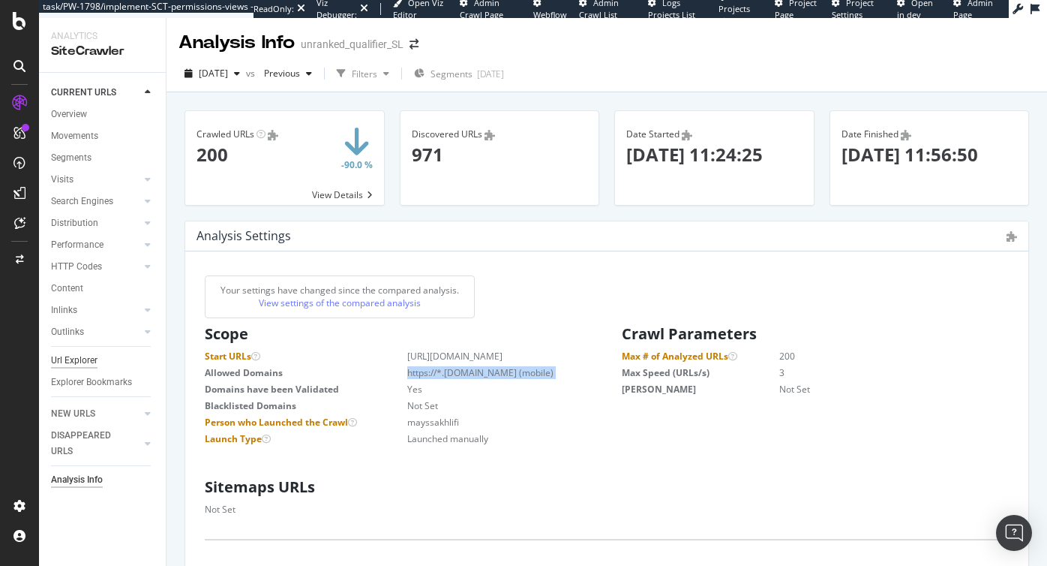
click at [72, 356] on div "Url Explorer" at bounding box center [74, 361] width 47 height 16
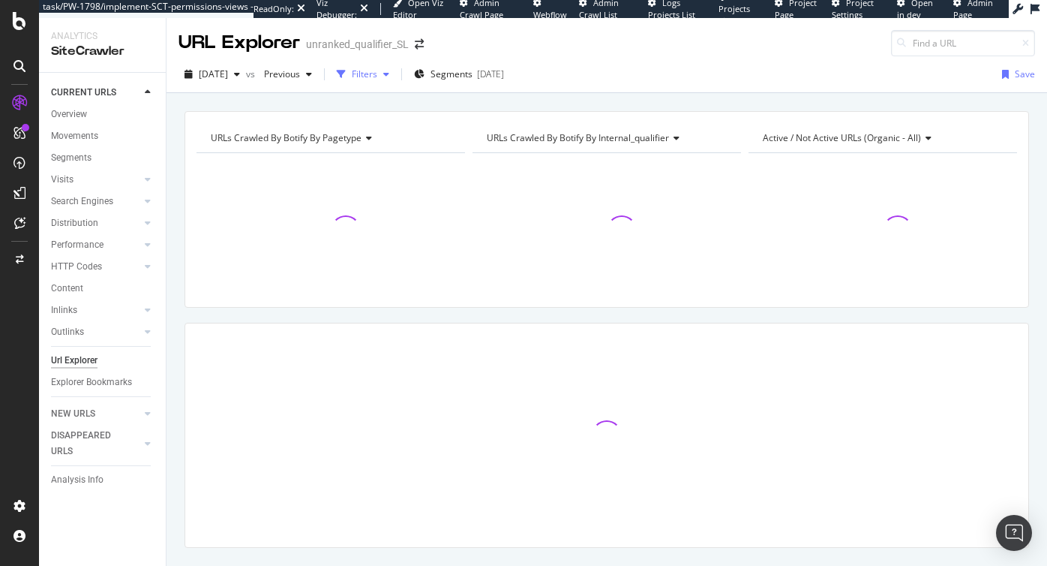
click at [377, 74] on div "Filters" at bounding box center [365, 74] width 26 height 13
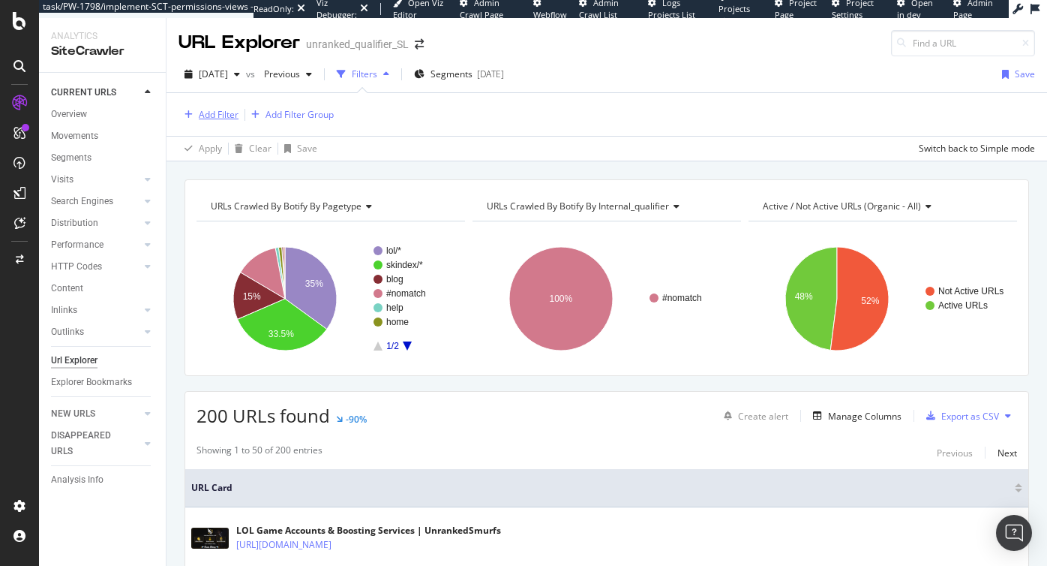
click at [217, 115] on div "Add Filter" at bounding box center [219, 114] width 40 height 13
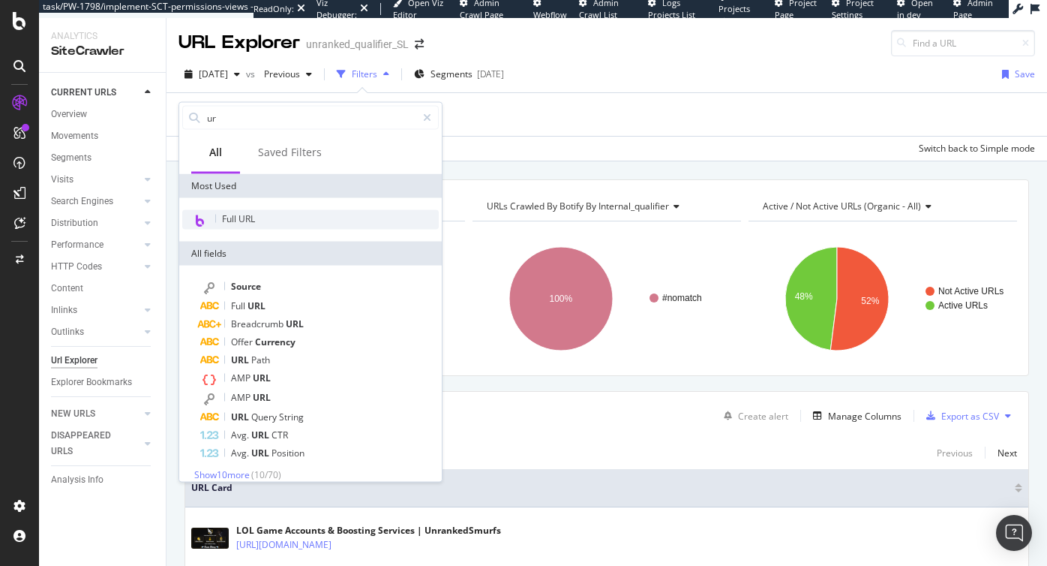
type input "ur"
click at [235, 215] on span "Full URL" at bounding box center [238, 218] width 33 height 13
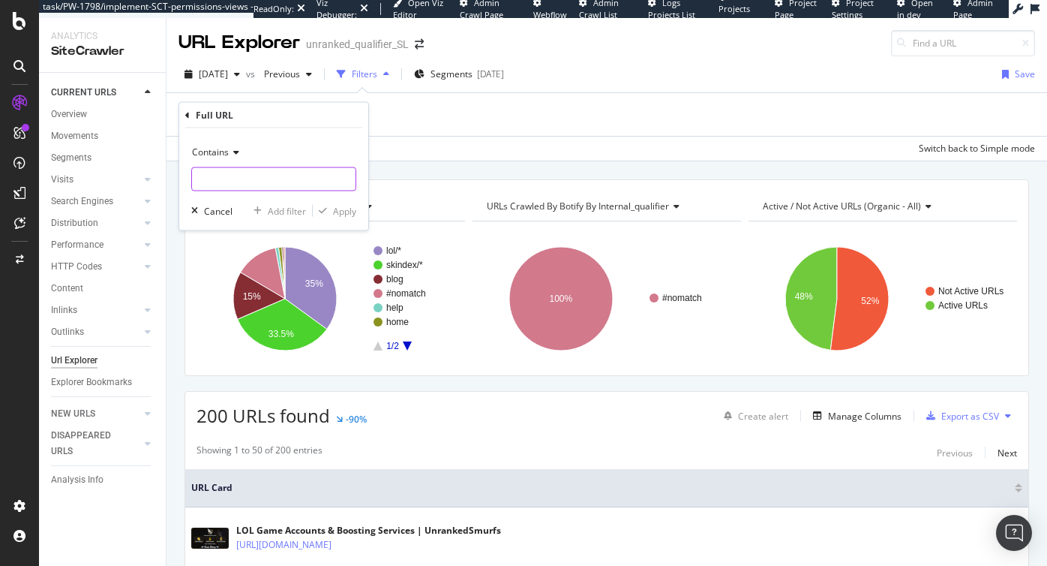
click at [238, 176] on input "text" at bounding box center [274, 179] width 164 height 24
paste input "[URL][DOMAIN_NAME]"
type input "[URL][DOMAIN_NAME]"
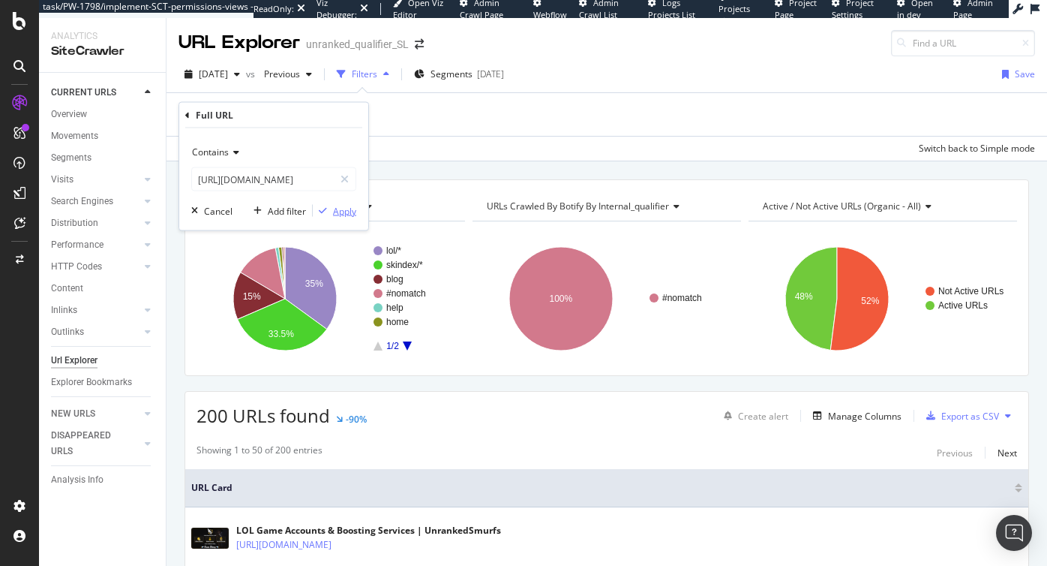
click at [350, 207] on div "Apply" at bounding box center [344, 210] width 23 height 13
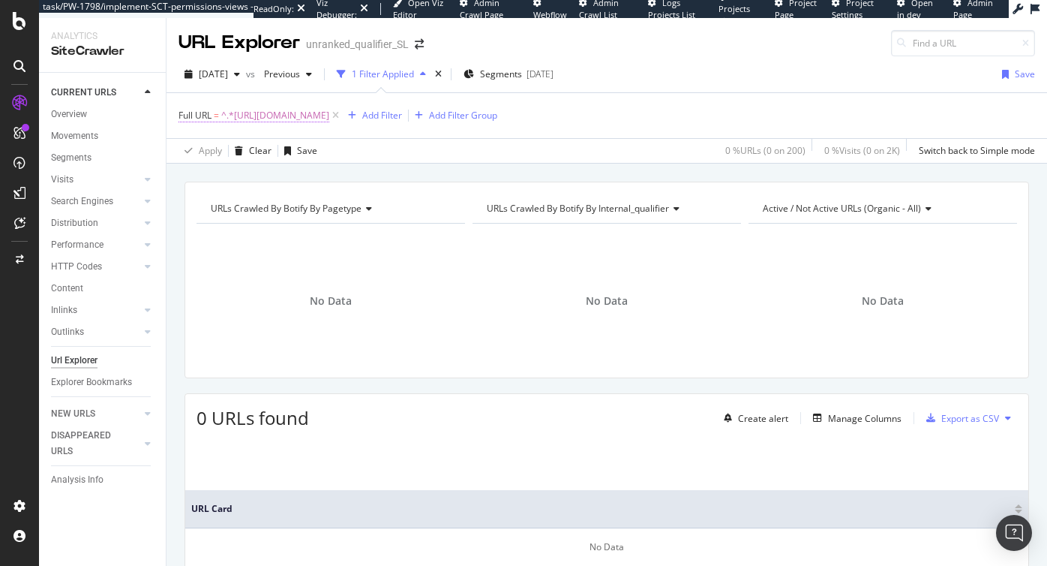
click at [293, 118] on span "^.*[URL][DOMAIN_NAME]" at bounding box center [275, 115] width 108 height 21
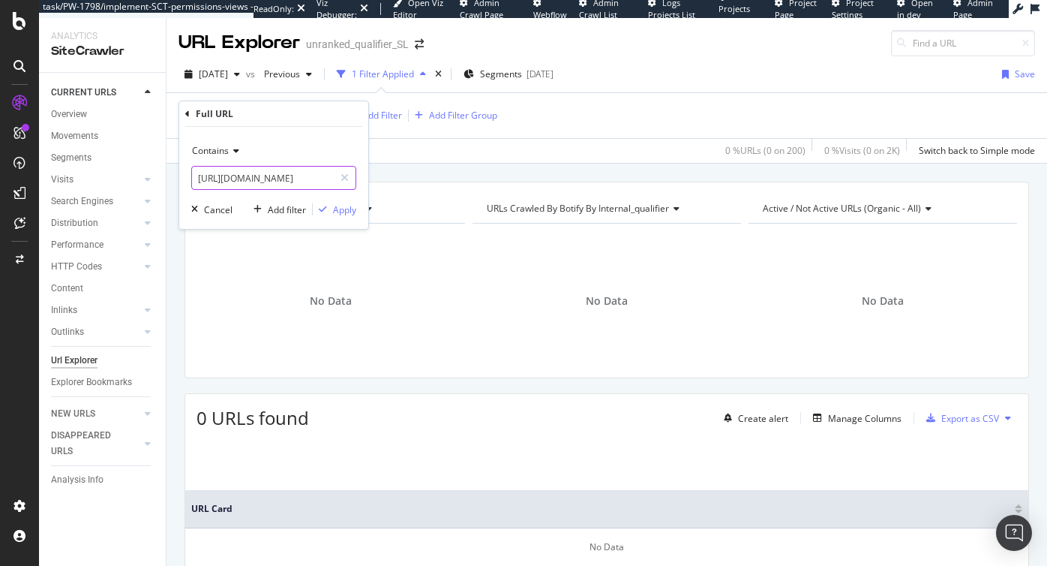
click at [263, 175] on input "[URL][DOMAIN_NAME]" at bounding box center [263, 178] width 142 height 24
paste input "blog/dankest-league-of-legends-memes"
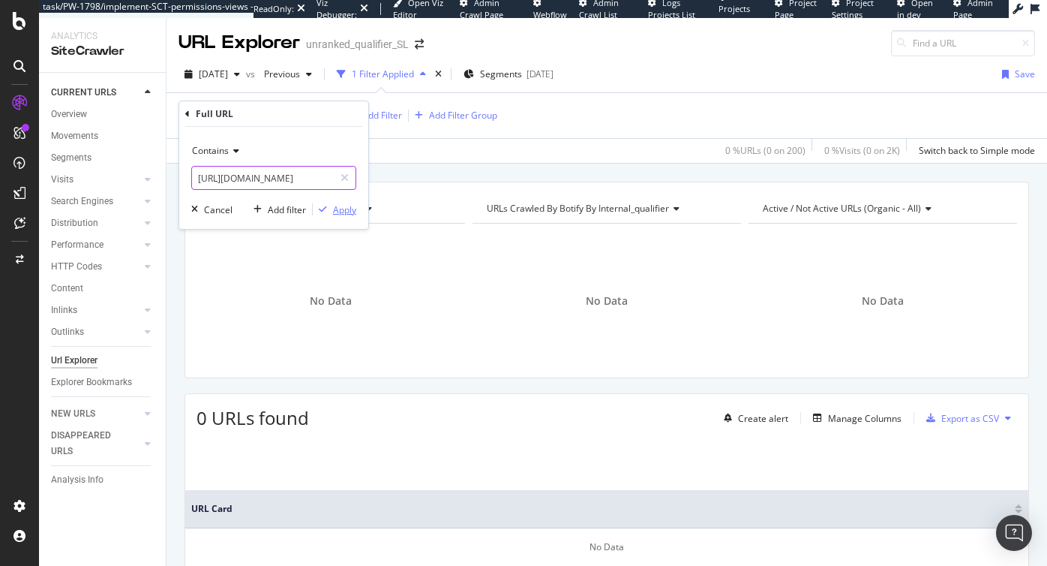
type input "[URL][DOMAIN_NAME]"
click at [347, 211] on div "Apply" at bounding box center [344, 209] width 23 height 13
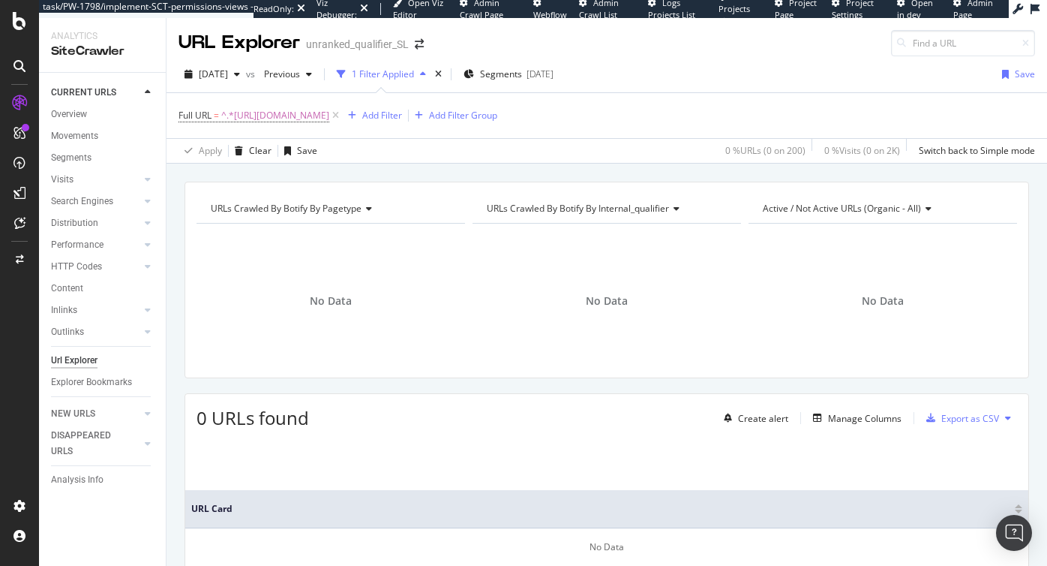
scroll to position [105, 0]
